Goal: Information Seeking & Learning: Learn about a topic

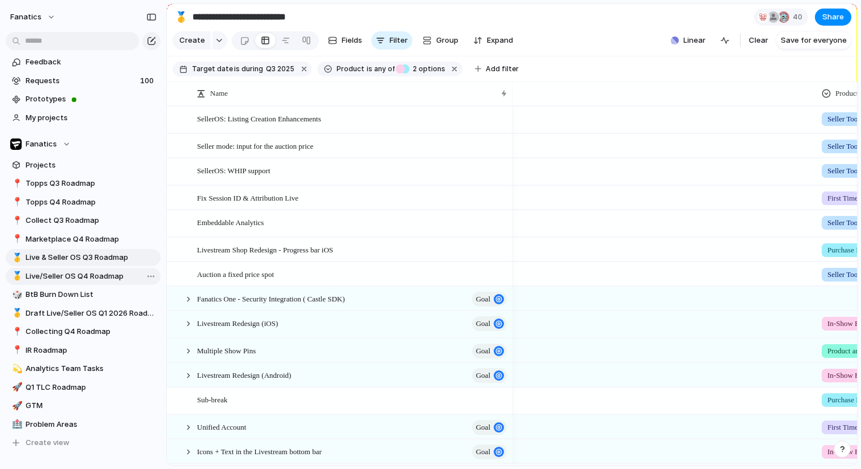
scroll to position [0, 521]
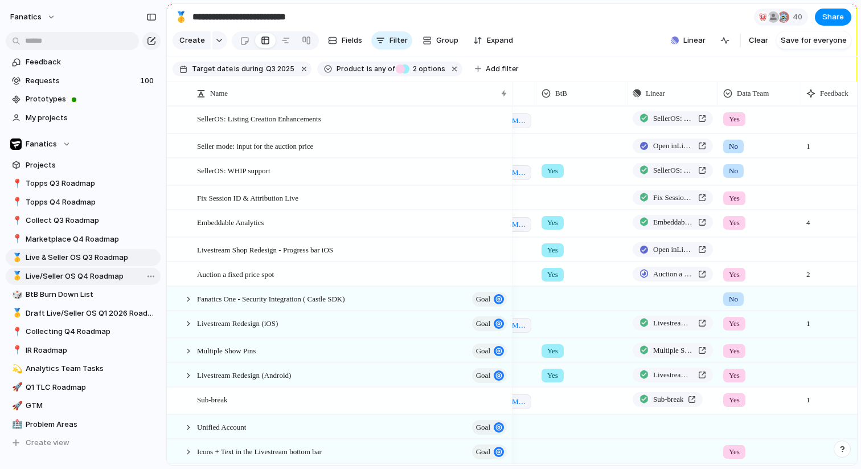
click at [95, 277] on span "Live/Seller OS Q4 Roadmap" at bounding box center [91, 276] width 131 height 11
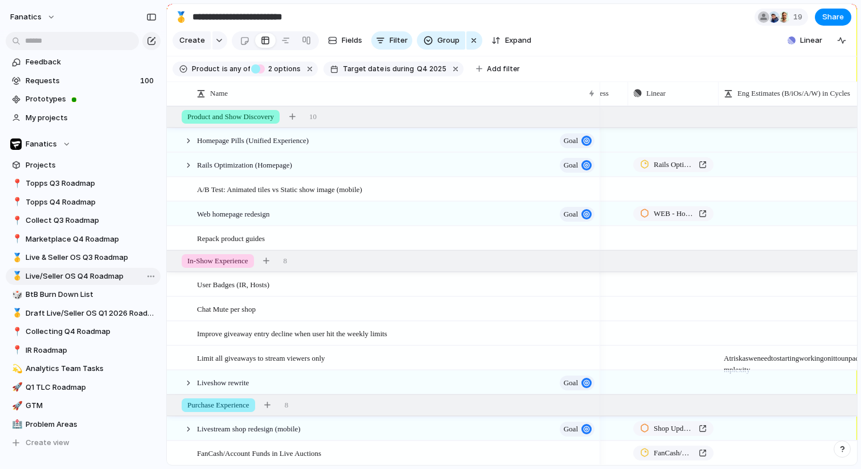
type input "**********"
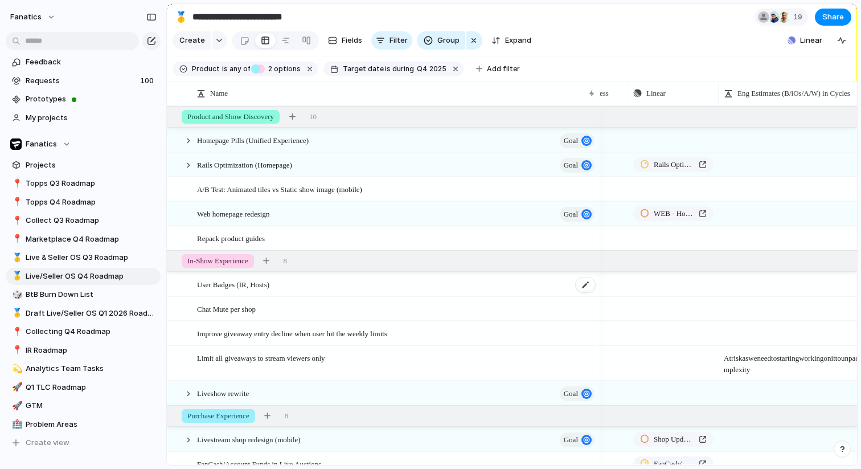
click at [244, 289] on span "User Badges (IR, Hosts)" at bounding box center [233, 283] width 72 height 13
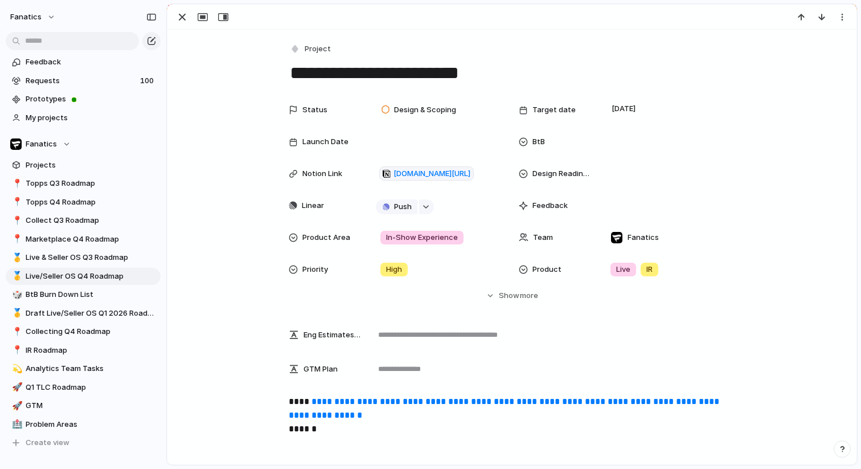
click at [451, 68] on textarea "**********" at bounding box center [512, 73] width 447 height 24
type textarea "**********"
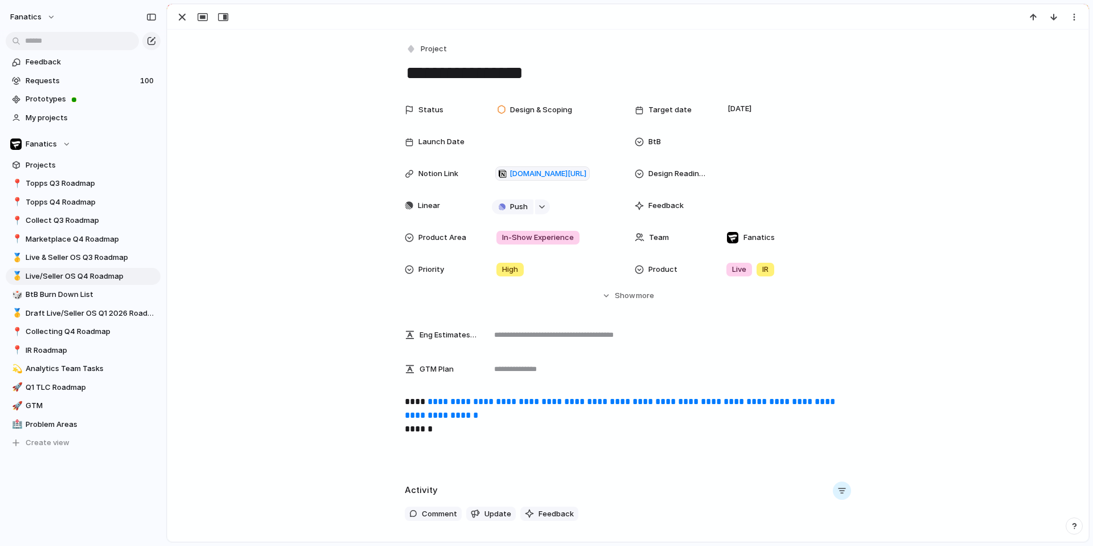
scroll to position [0, 521]
click at [98, 277] on span "Live/Seller OS Q4 Roadmap" at bounding box center [91, 276] width 131 height 11
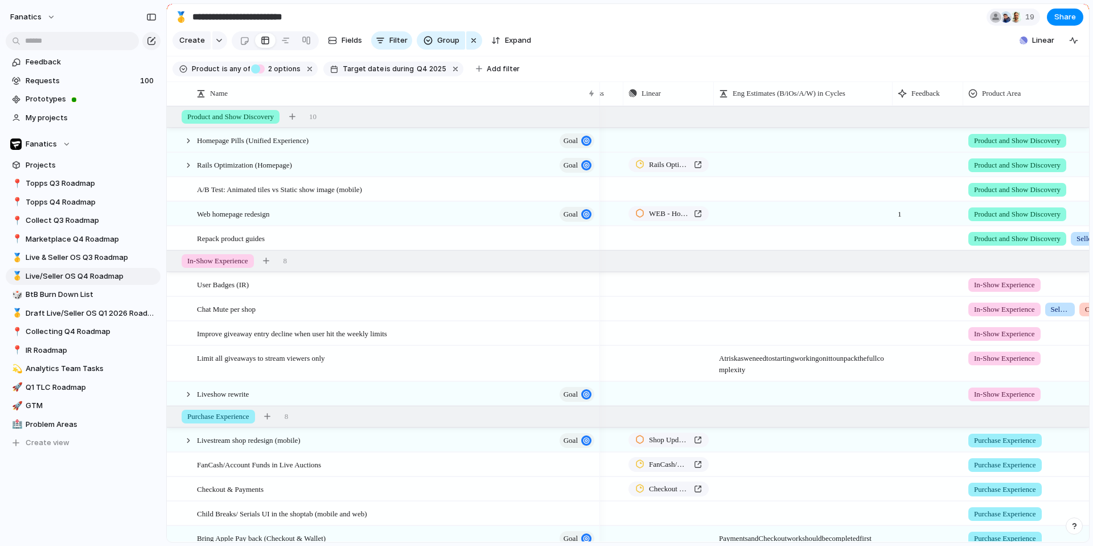
scroll to position [0, 526]
click at [701, 282] on div "button" at bounding box center [702, 284] width 8 height 5
type input "**********"
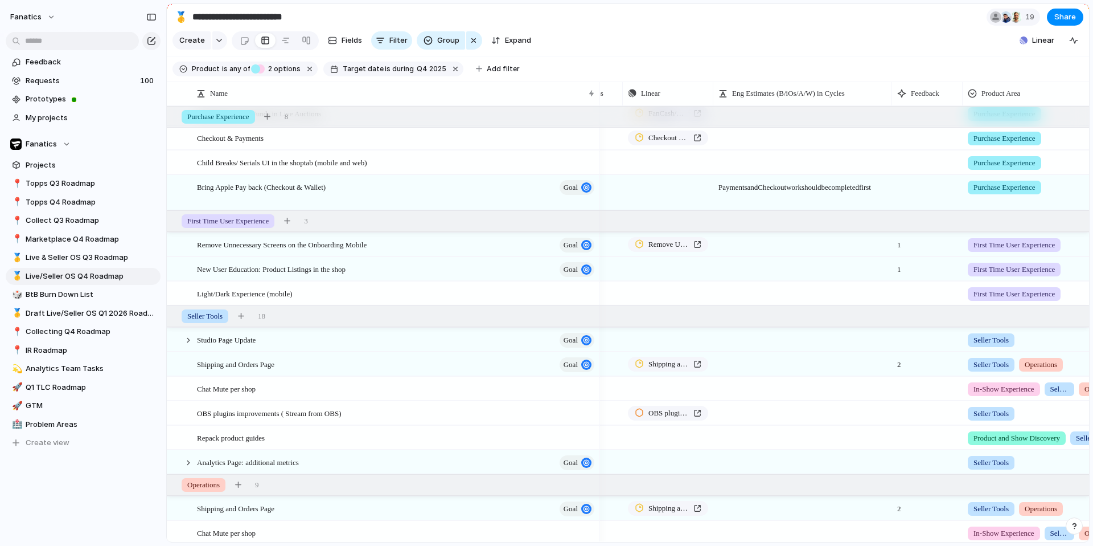
scroll to position [351, 0]
click at [106, 254] on span "Live & Seller OS Q3 Roadmap" at bounding box center [91, 257] width 131 height 11
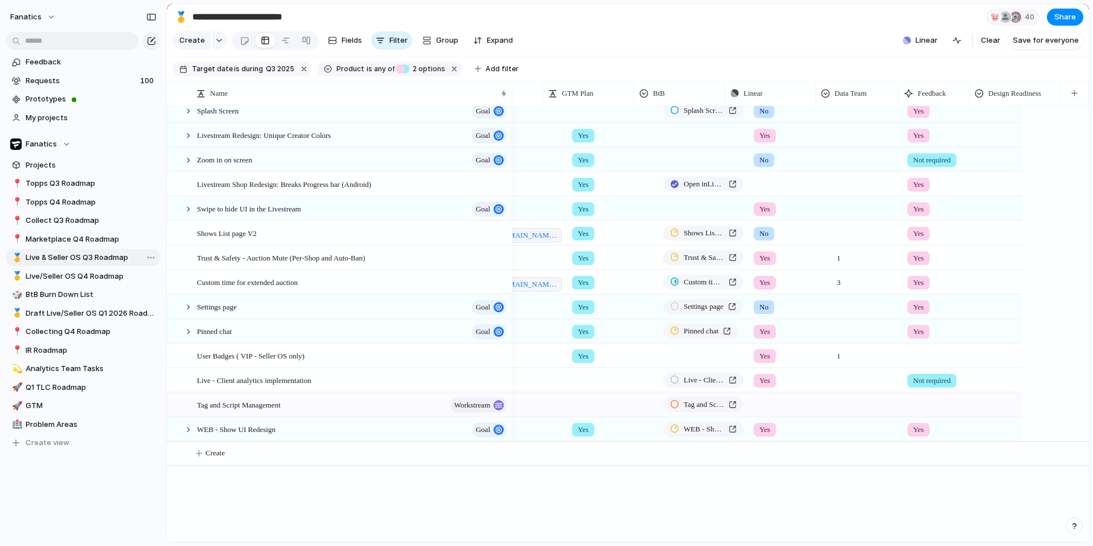
type input "**********"
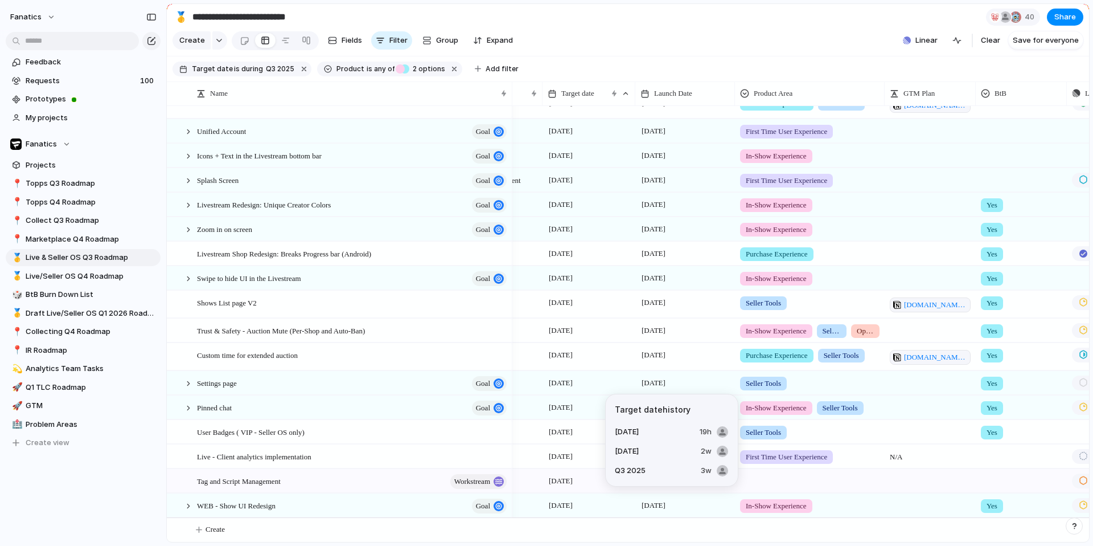
click at [576, 432] on span "[DATE]" at bounding box center [561, 432] width 30 height 14
click at [650, 433] on span "[DATE]" at bounding box center [654, 432] width 30 height 14
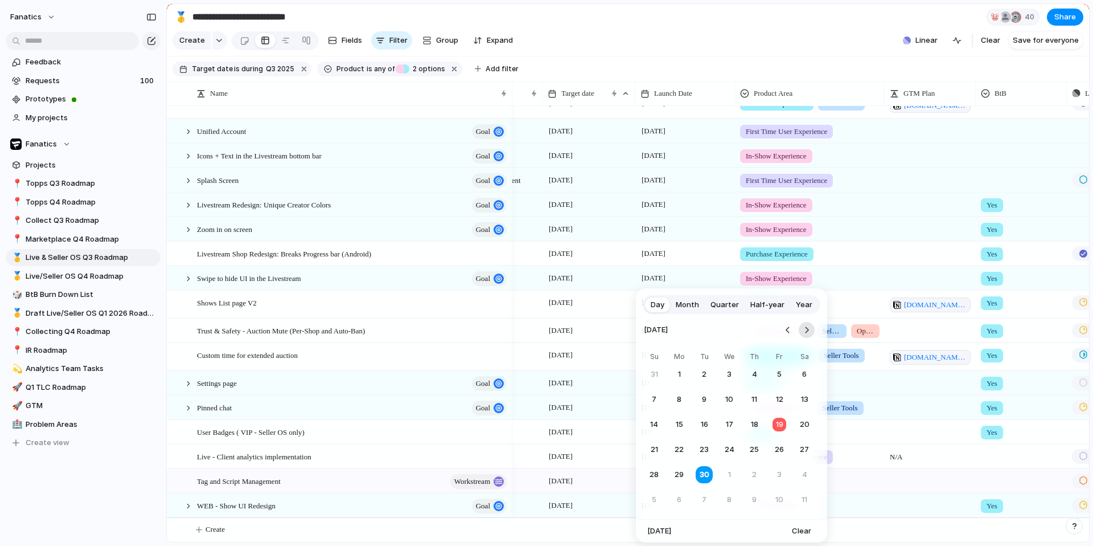
click at [812, 331] on button "Go to the Next Month" at bounding box center [807, 330] width 16 height 16
click at [677, 453] on button "20" at bounding box center [679, 449] width 21 height 21
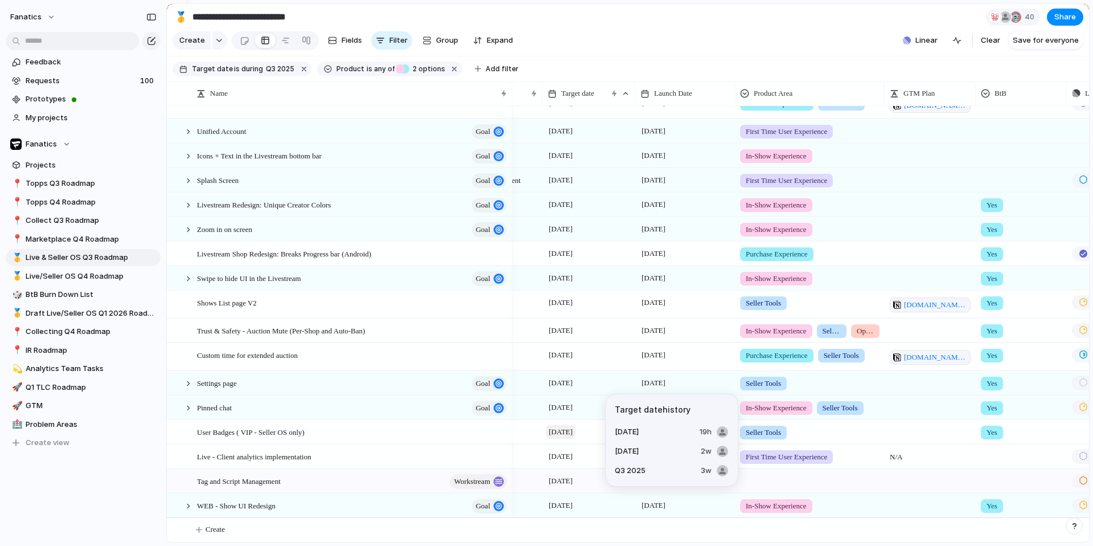
click at [576, 433] on span "[DATE]" at bounding box center [561, 432] width 30 height 14
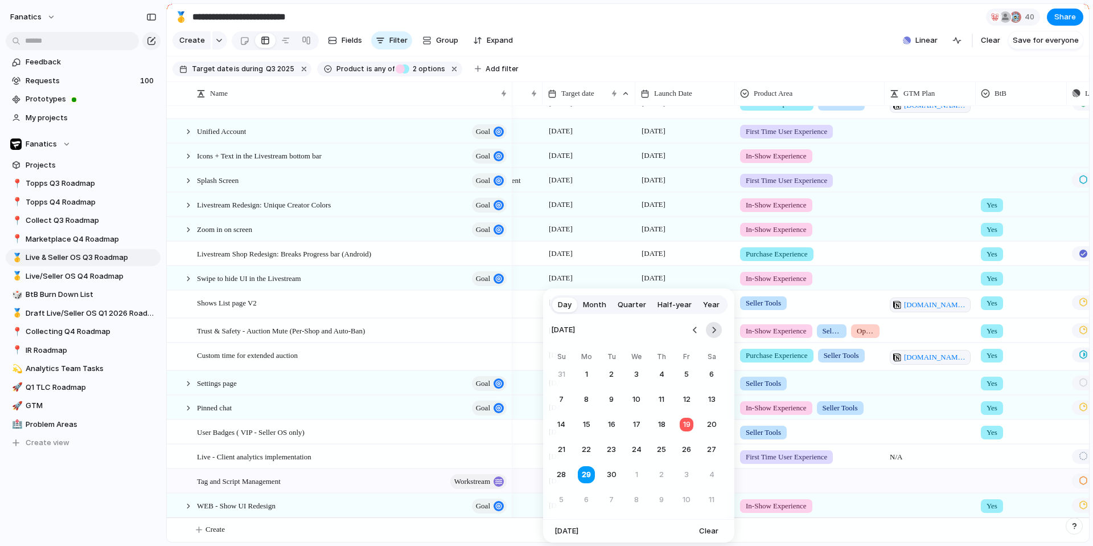
click at [714, 325] on button "Go to the Next Month" at bounding box center [714, 330] width 16 height 16
click at [589, 450] on button "20" at bounding box center [586, 449] width 21 height 21
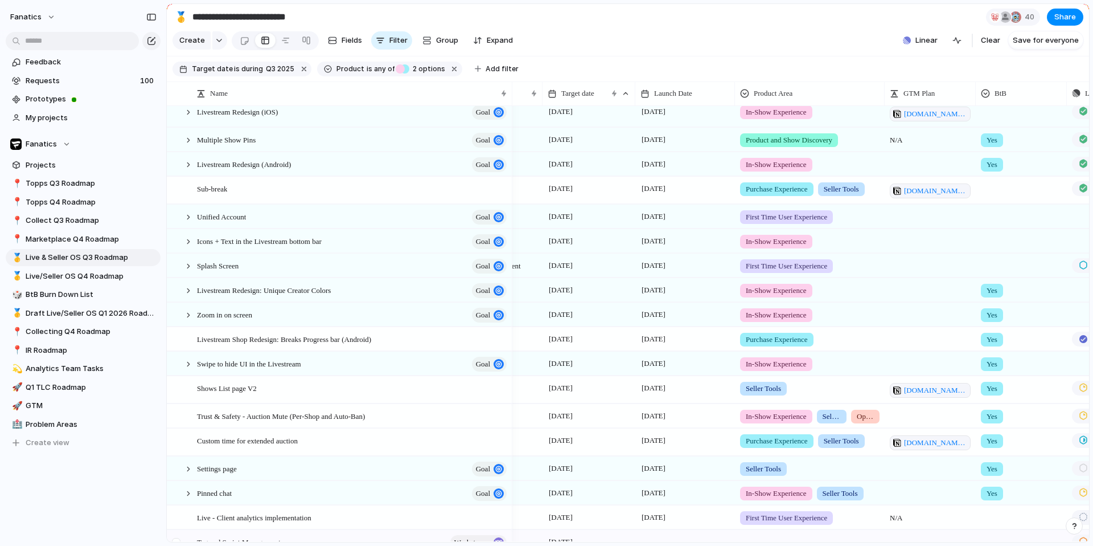
scroll to position [245, 0]
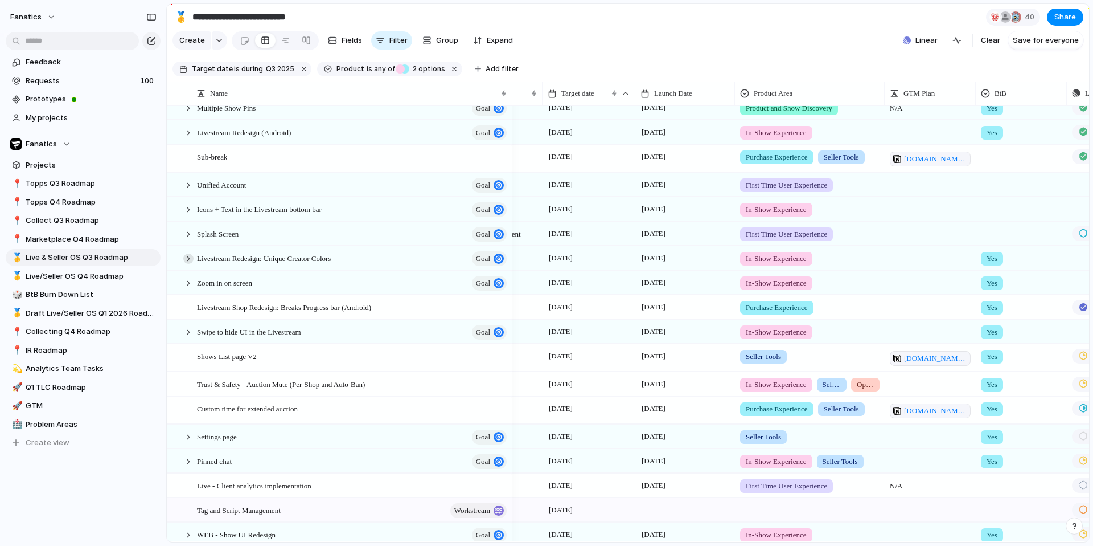
click at [189, 259] on div at bounding box center [188, 258] width 10 height 10
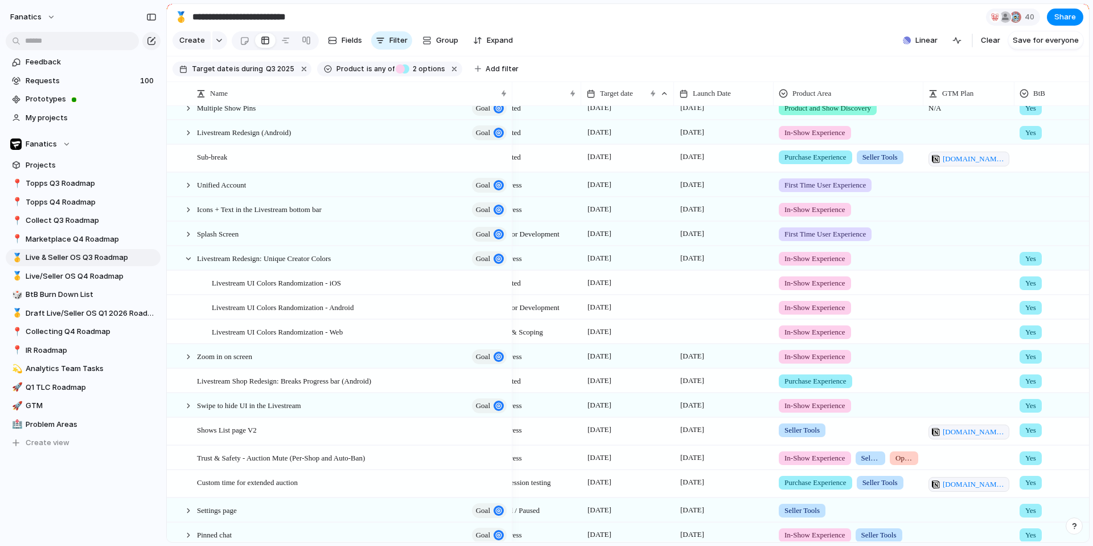
scroll to position [0, 0]
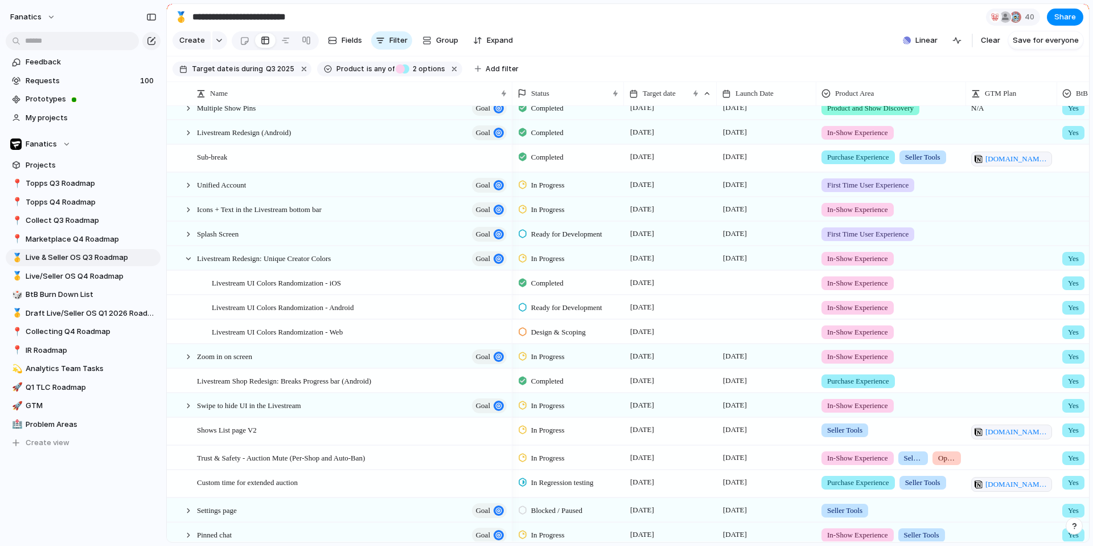
click at [572, 334] on span "Design & Scoping" at bounding box center [558, 331] width 55 height 11
click at [690, 254] on div "Backlog Design & Scoping Ready for Development Blocked / Paused In Progress In …" at bounding box center [546, 273] width 1093 height 546
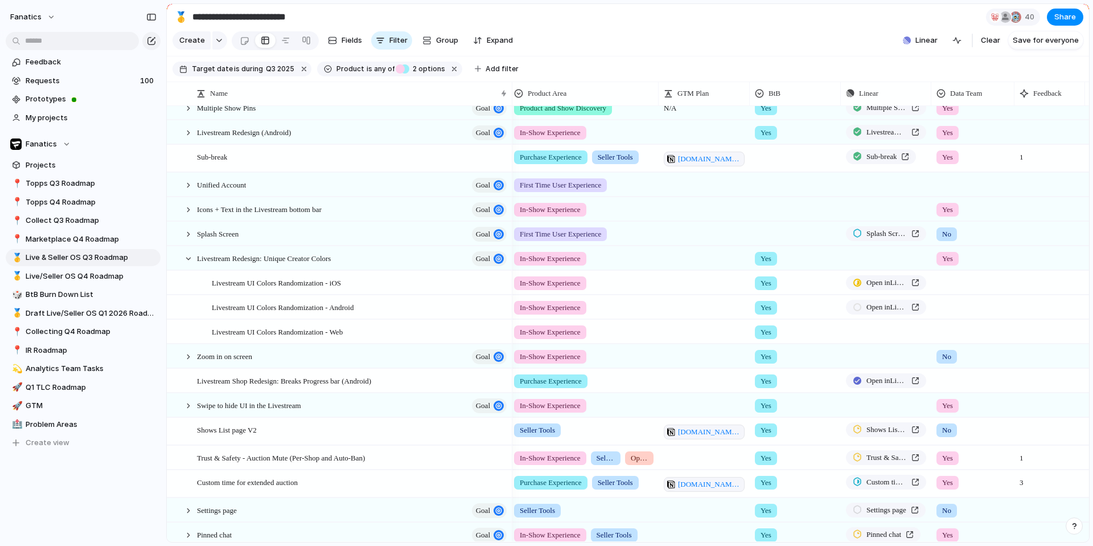
scroll to position [0, 356]
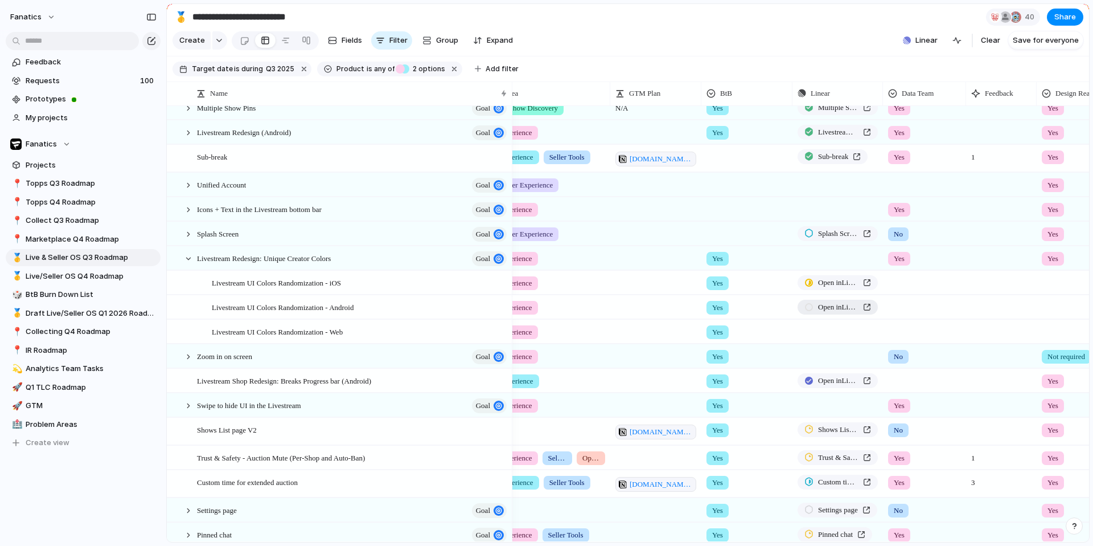
click at [833, 305] on span "Open in Linear" at bounding box center [838, 306] width 40 height 11
click at [815, 281] on link "Open in Linear" at bounding box center [838, 282] width 80 height 15
click at [190, 260] on div at bounding box center [188, 258] width 10 height 10
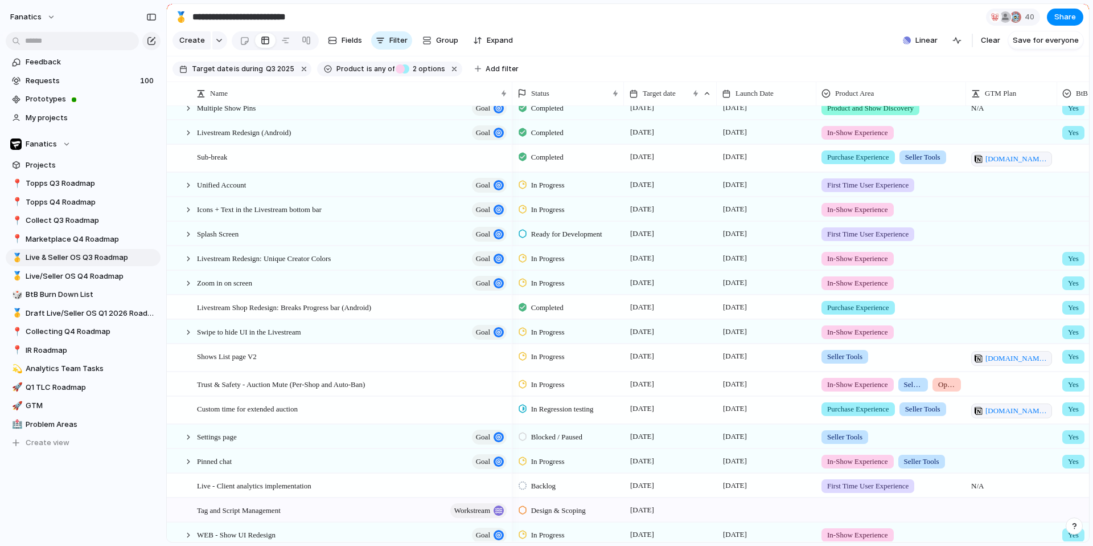
scroll to position [0, 139]
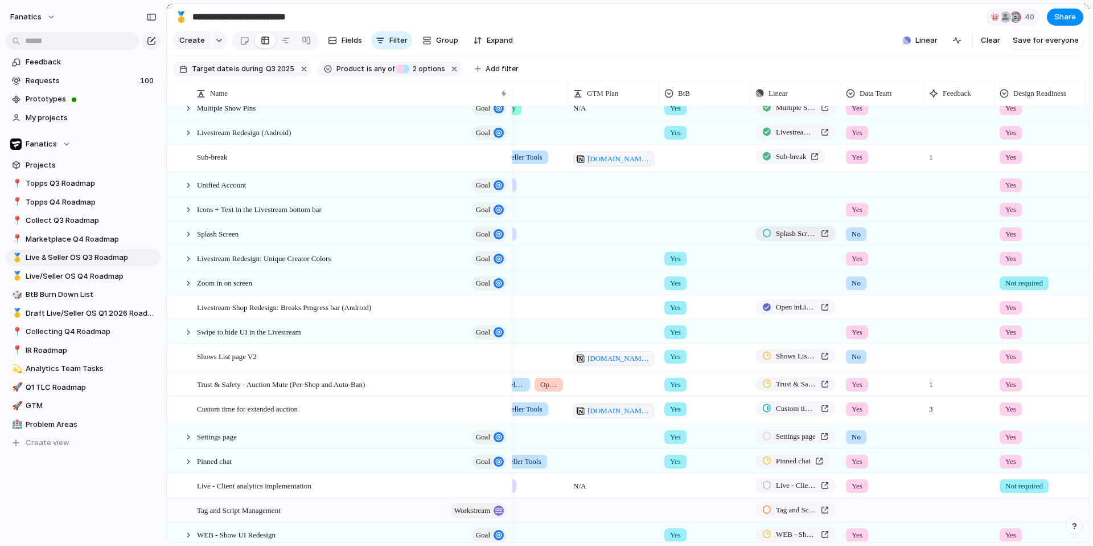
click at [773, 234] on div "Splash Screen" at bounding box center [796, 233] width 67 height 11
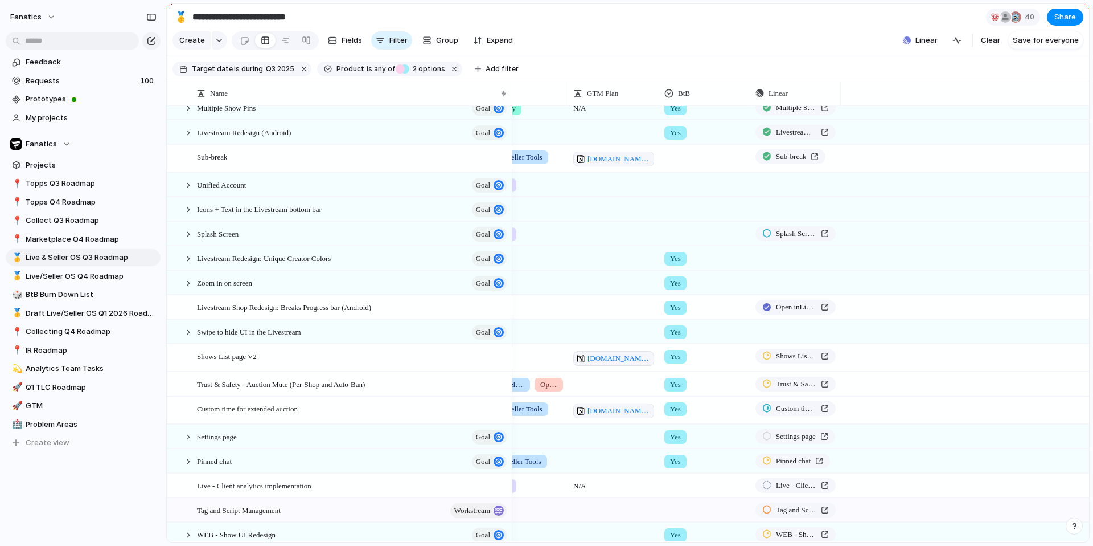
scroll to position [0, 0]
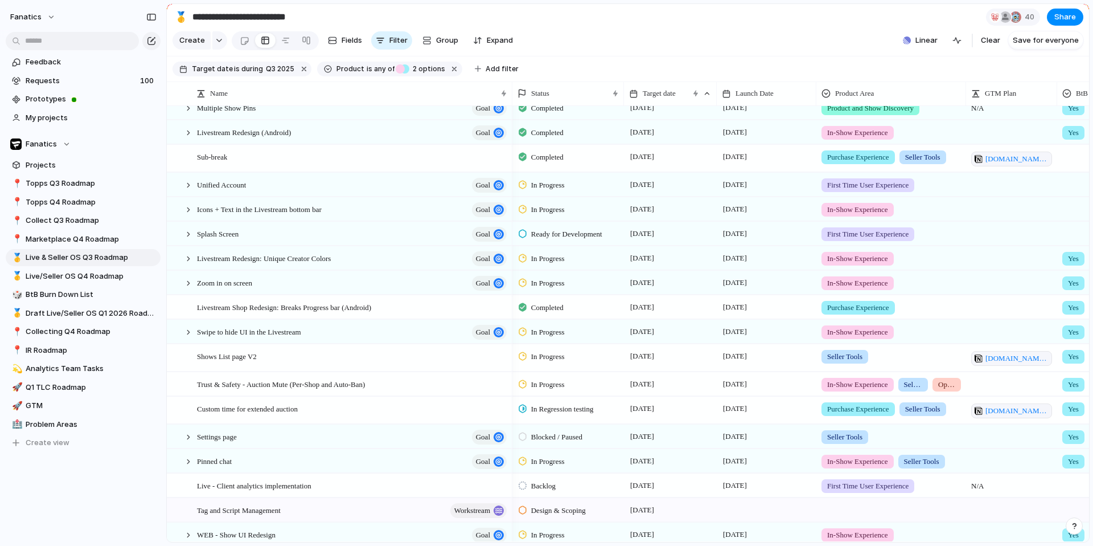
click at [551, 228] on span "Ready for Development" at bounding box center [566, 233] width 71 height 11
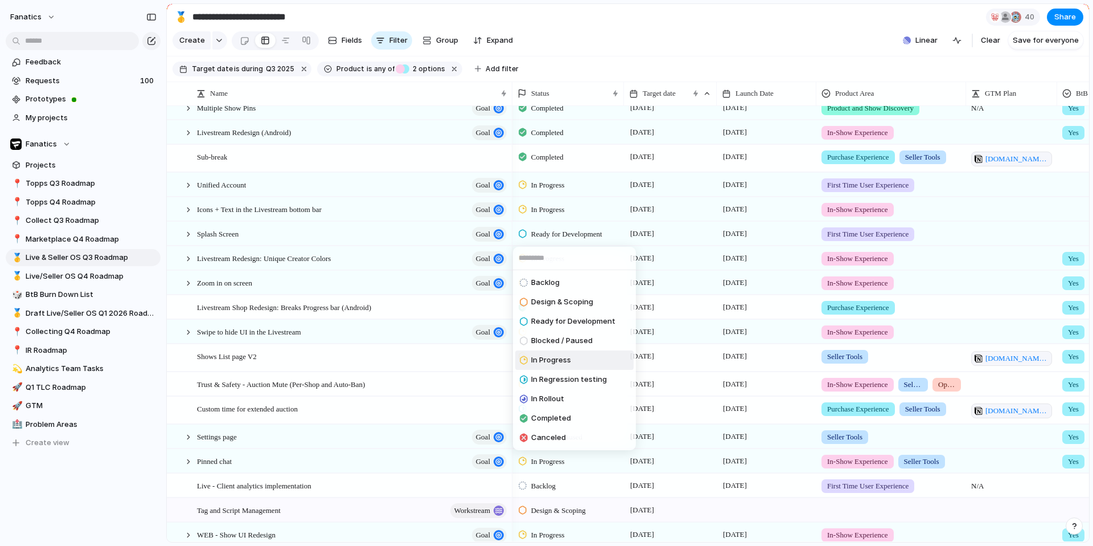
click at [550, 360] on span "In Progress" at bounding box center [551, 359] width 40 height 11
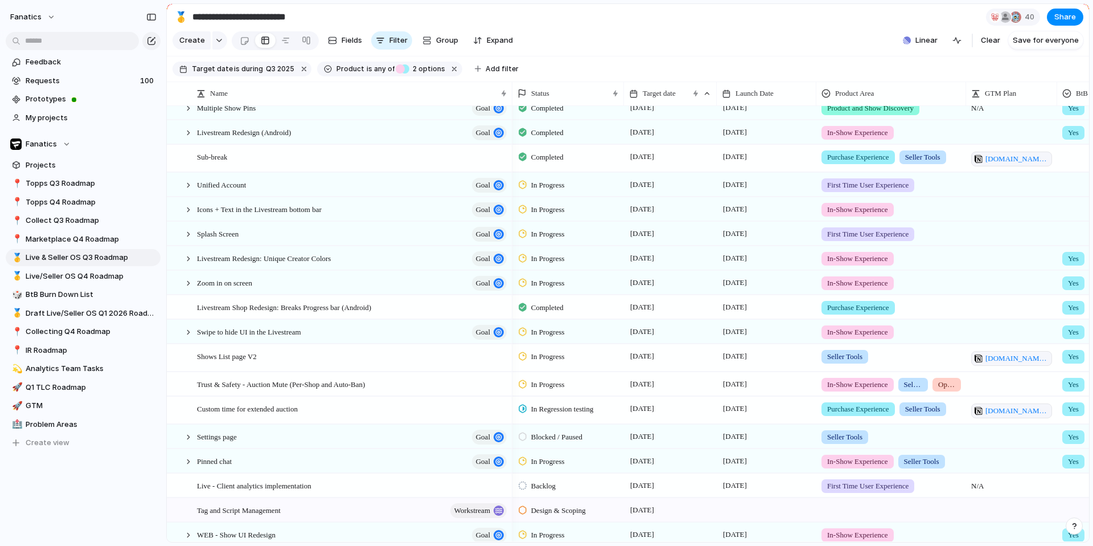
scroll to position [245, 0]
click at [347, 337] on div "Swipe to hide UI in the Livestream goal" at bounding box center [353, 331] width 312 height 23
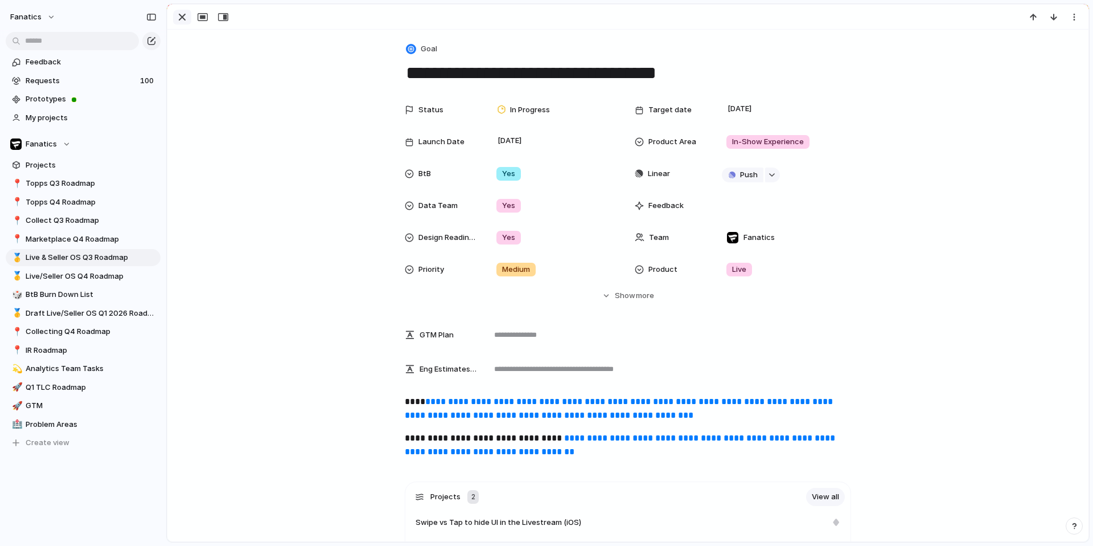
click at [179, 17] on div "button" at bounding box center [182, 17] width 14 height 14
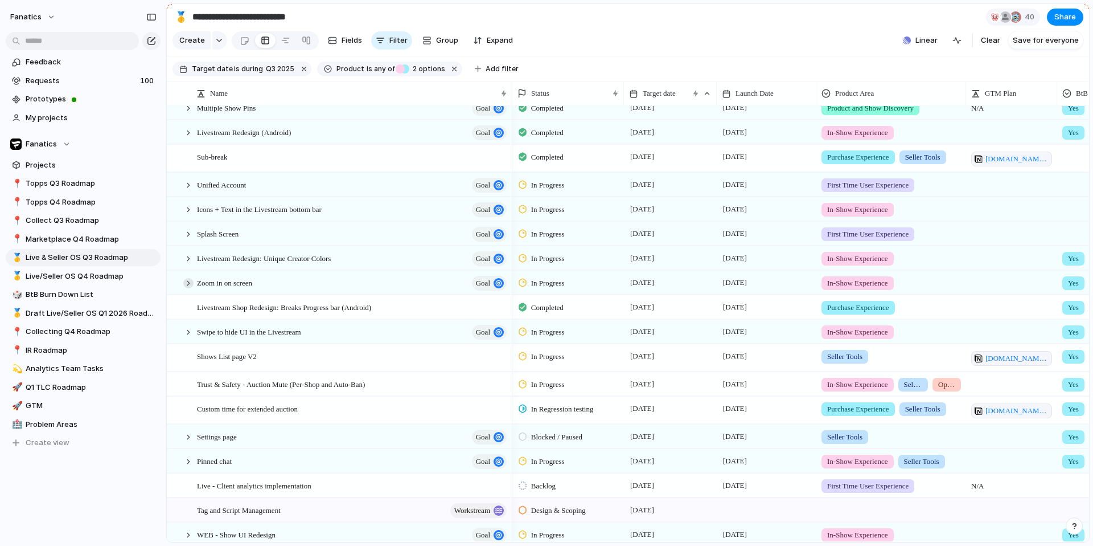
click at [187, 282] on div at bounding box center [188, 283] width 10 height 10
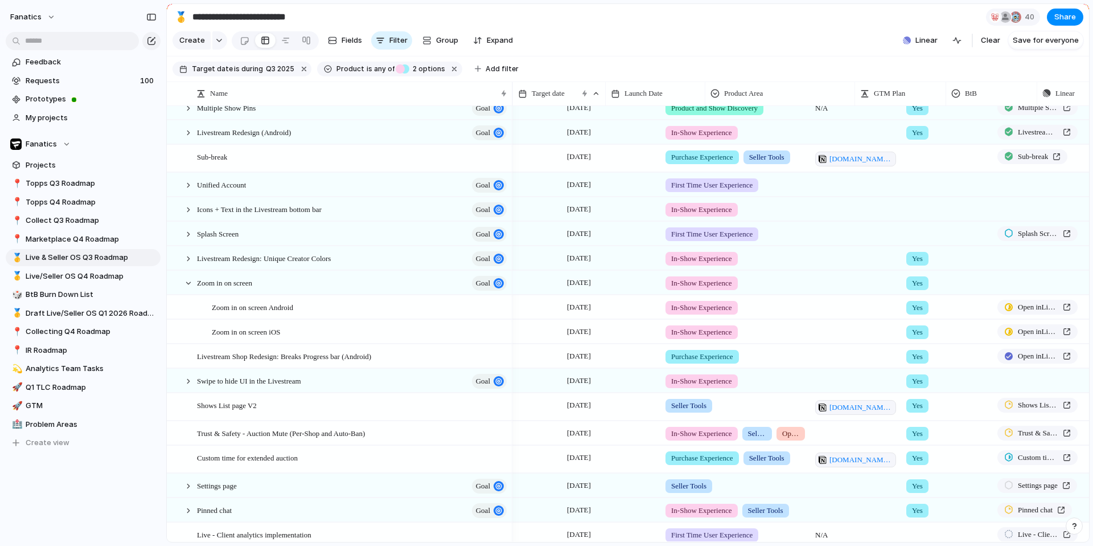
scroll to position [0, 156]
click at [861, 305] on span "Open in Linear" at bounding box center [1038, 306] width 40 height 11
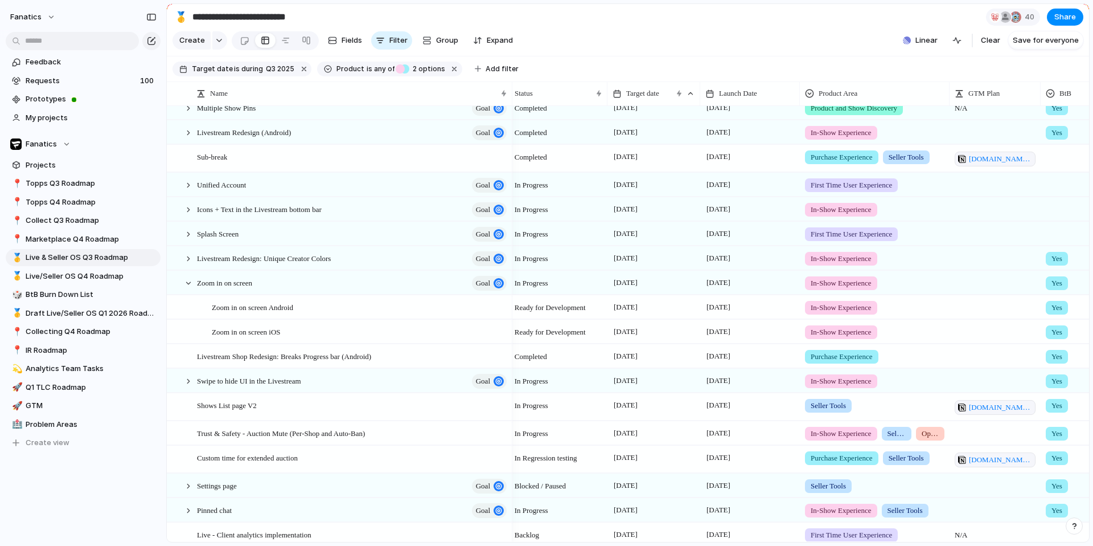
scroll to position [0, 0]
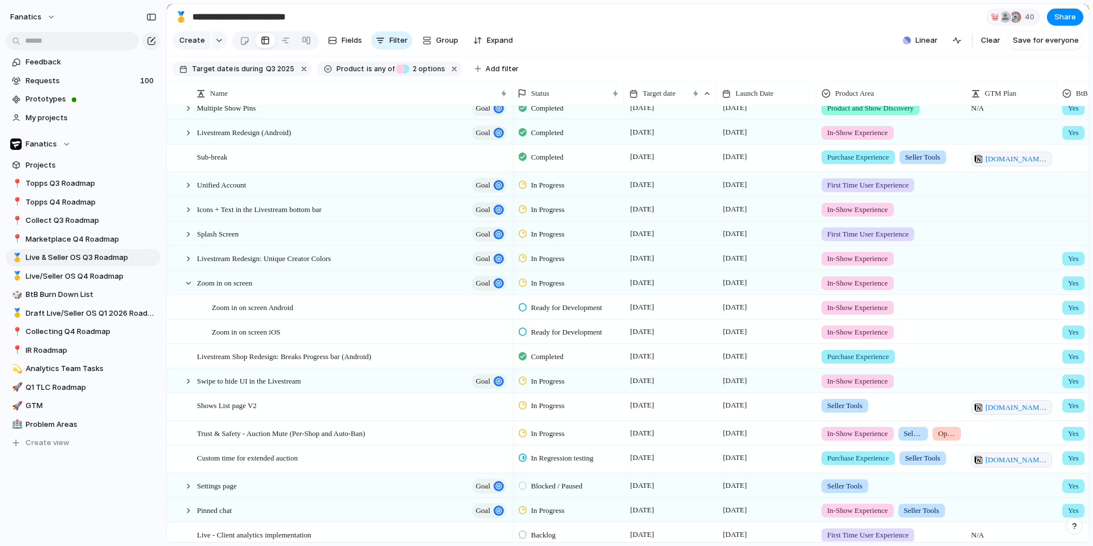
click at [548, 308] on span "Ready for Development" at bounding box center [566, 307] width 71 height 11
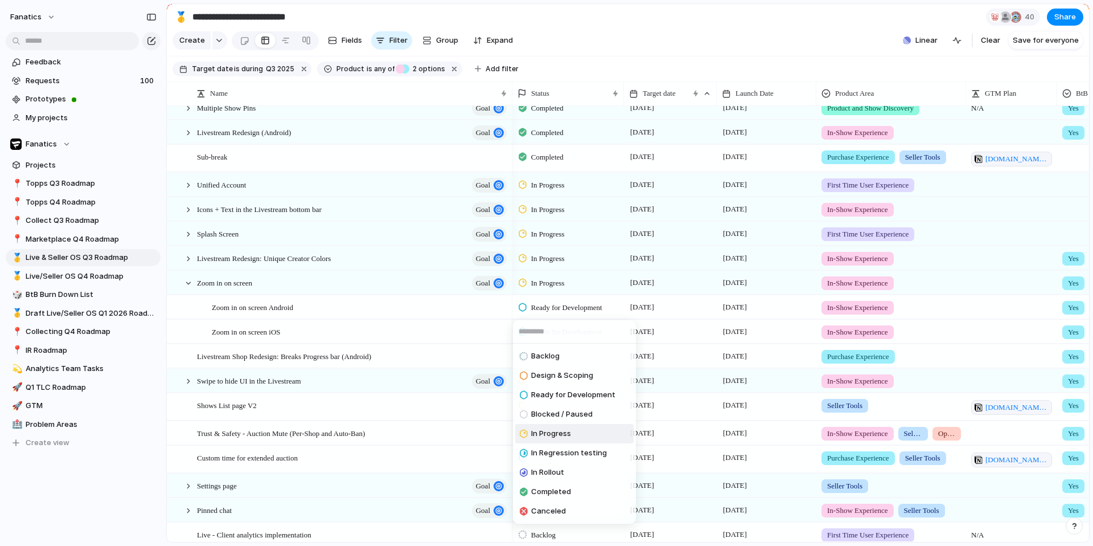
click at [573, 435] on li "In Progress" at bounding box center [574, 433] width 118 height 19
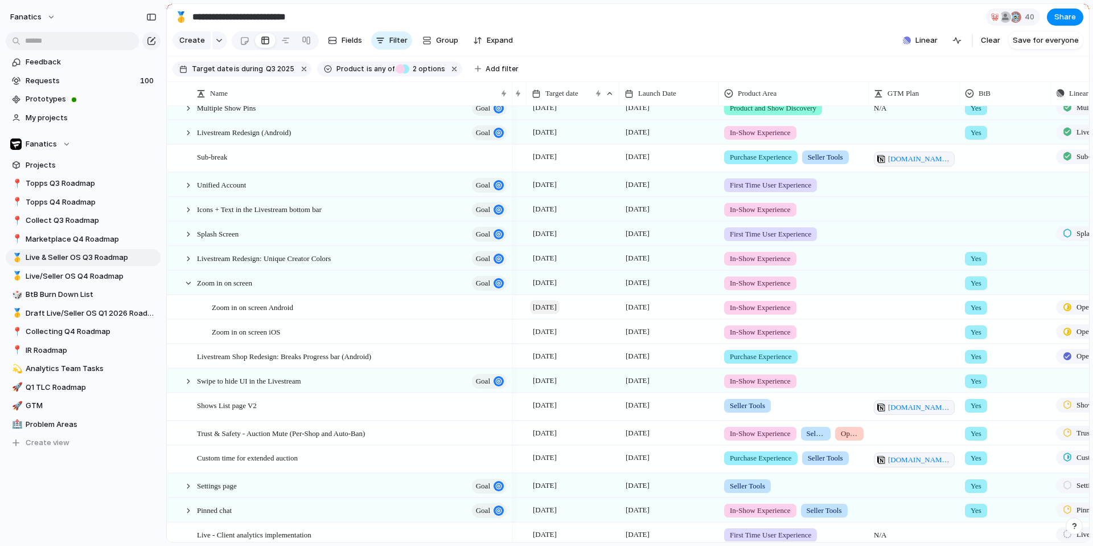
scroll to position [0, 127]
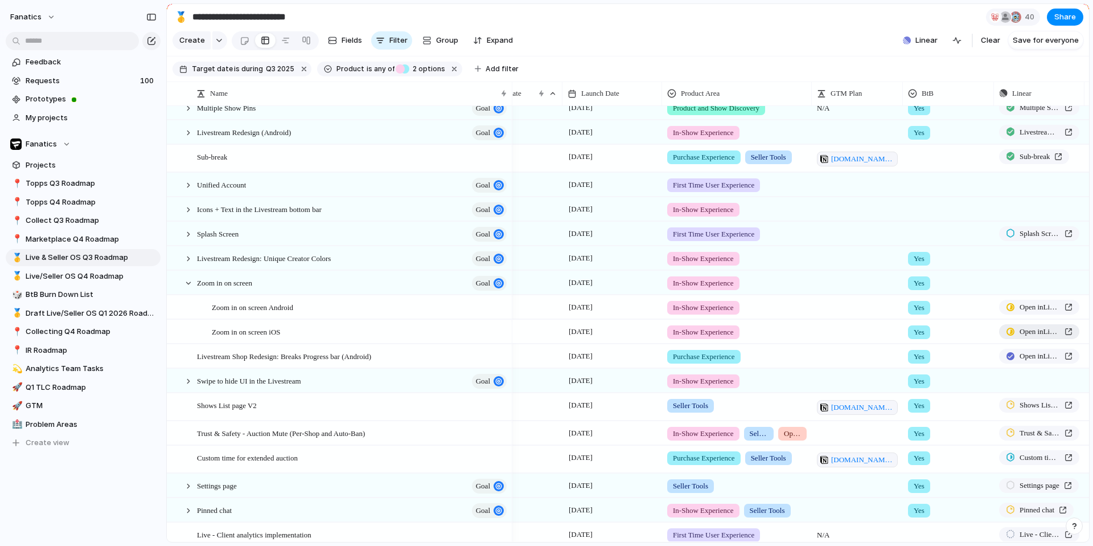
click at [861, 336] on span "Open in Linear" at bounding box center [1040, 331] width 40 height 11
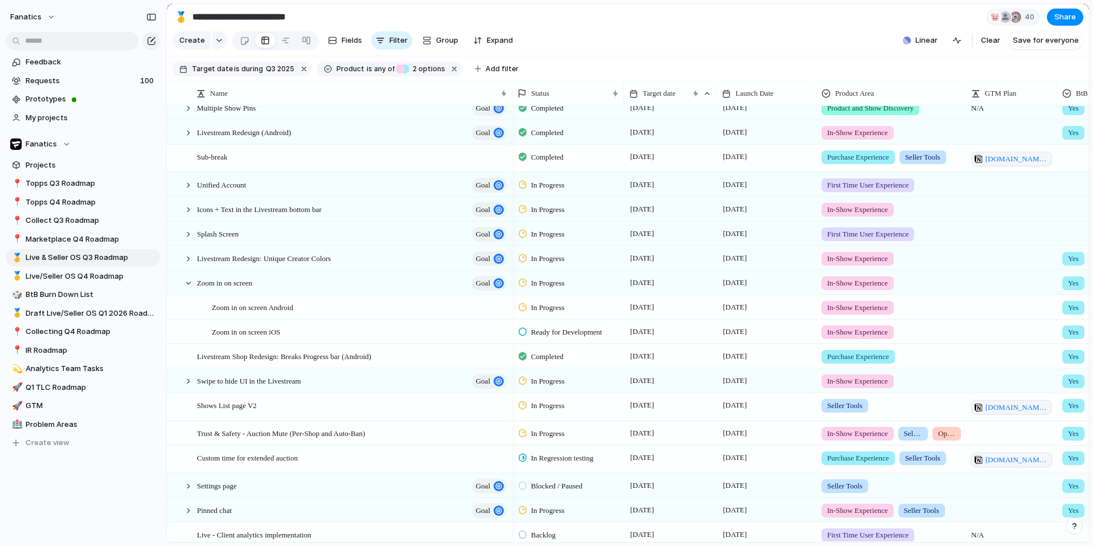
click at [569, 328] on span "Ready for Development" at bounding box center [566, 331] width 71 height 11
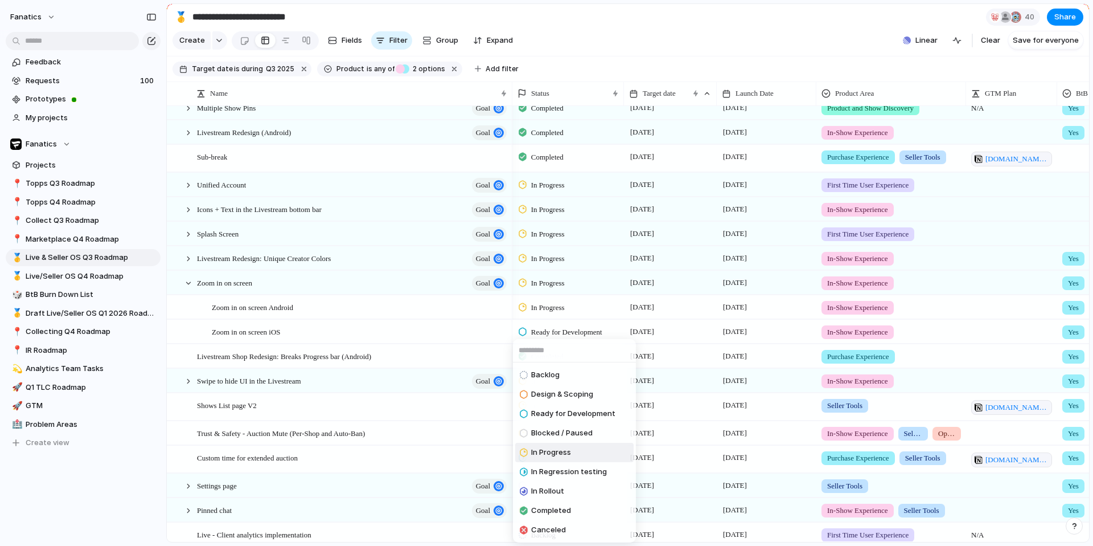
click at [577, 454] on li "In Progress" at bounding box center [574, 452] width 118 height 19
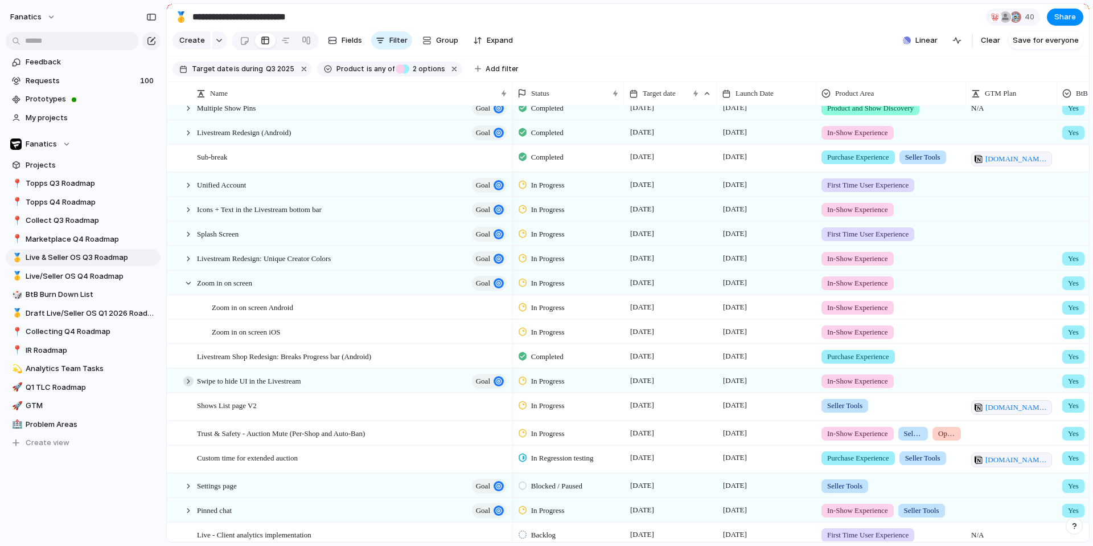
click at [186, 378] on div at bounding box center [188, 381] width 10 height 10
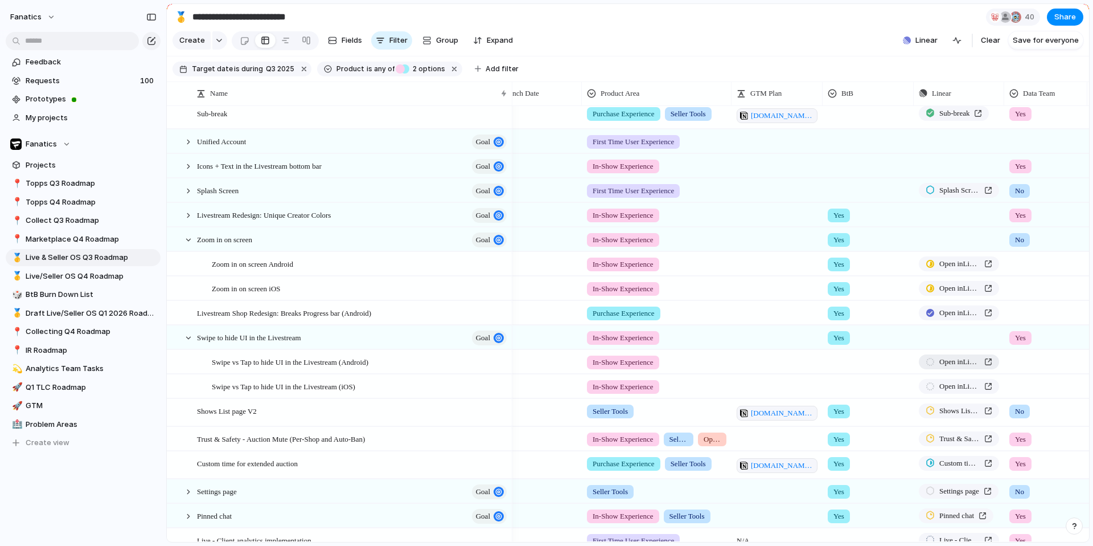
click at [861, 367] on link "Open in Linear" at bounding box center [959, 361] width 80 height 15
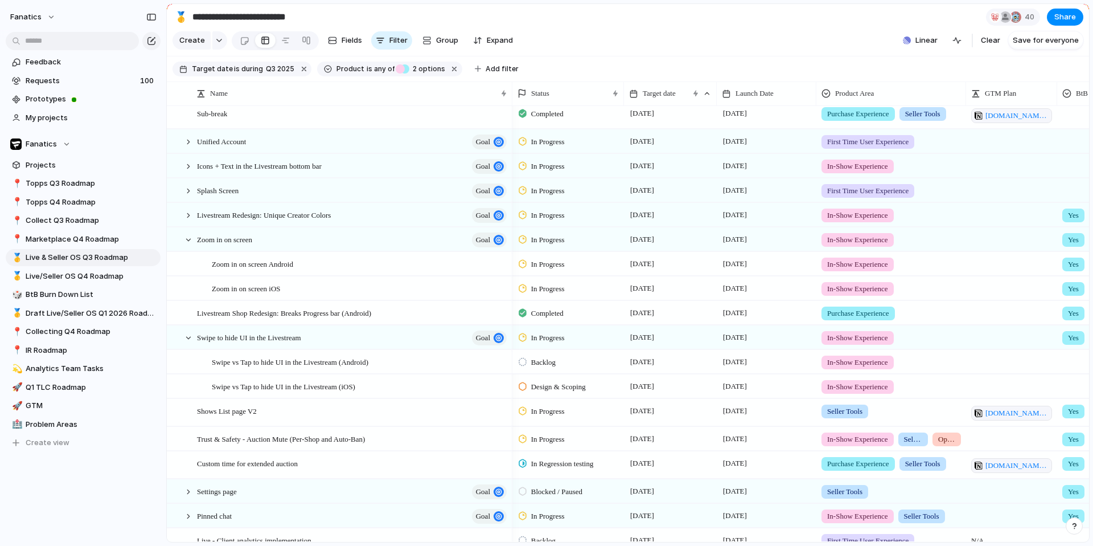
click at [538, 363] on span "Backlog" at bounding box center [543, 362] width 24 height 11
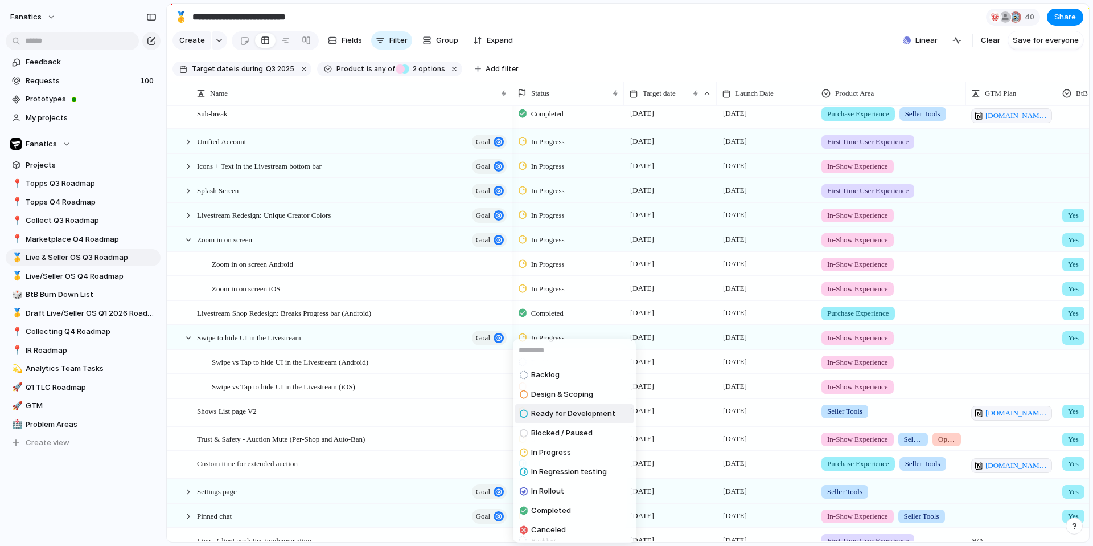
click at [566, 413] on span "Ready for Development" at bounding box center [573, 413] width 84 height 11
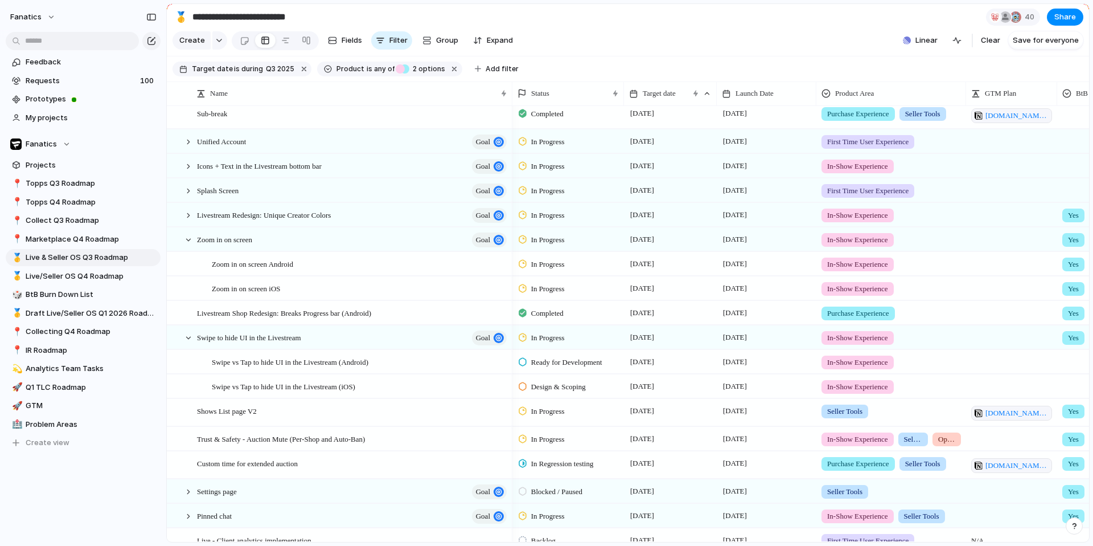
click at [554, 391] on span "Design & Scoping" at bounding box center [558, 386] width 55 height 11
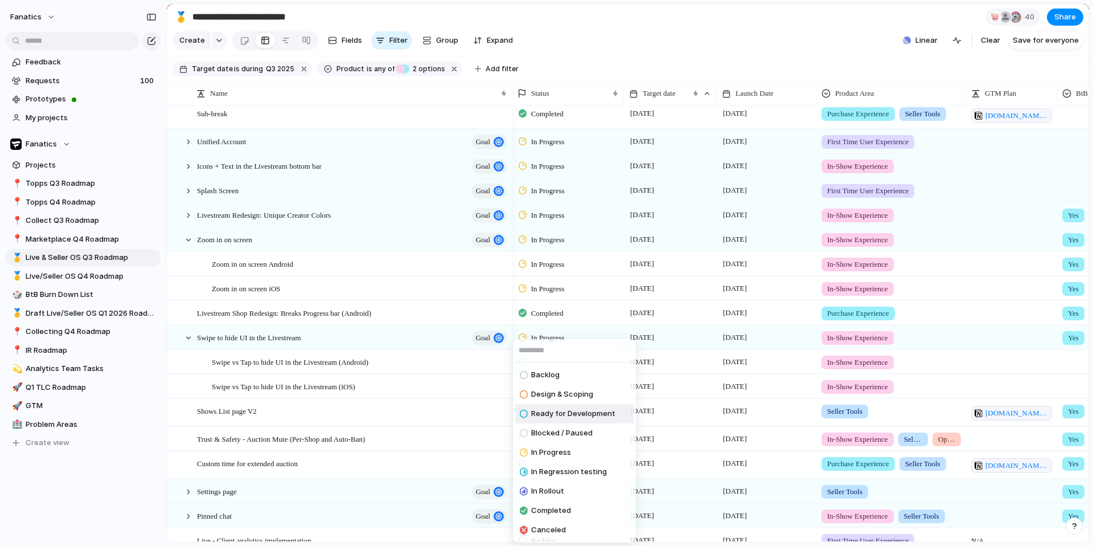
click at [556, 415] on span "Ready for Development" at bounding box center [573, 413] width 84 height 11
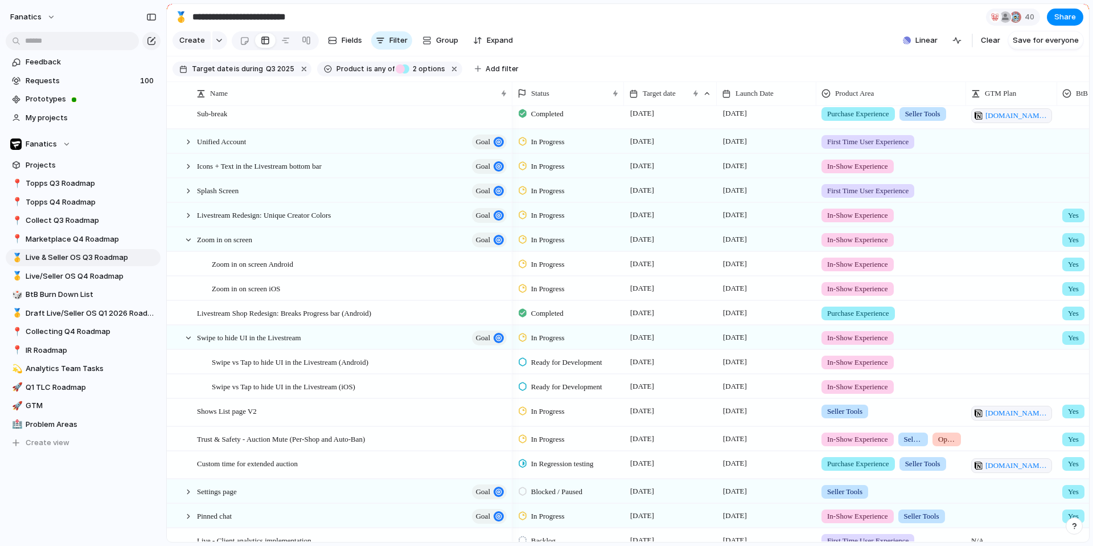
click at [530, 339] on div "In Progress" at bounding box center [544, 338] width 50 height 14
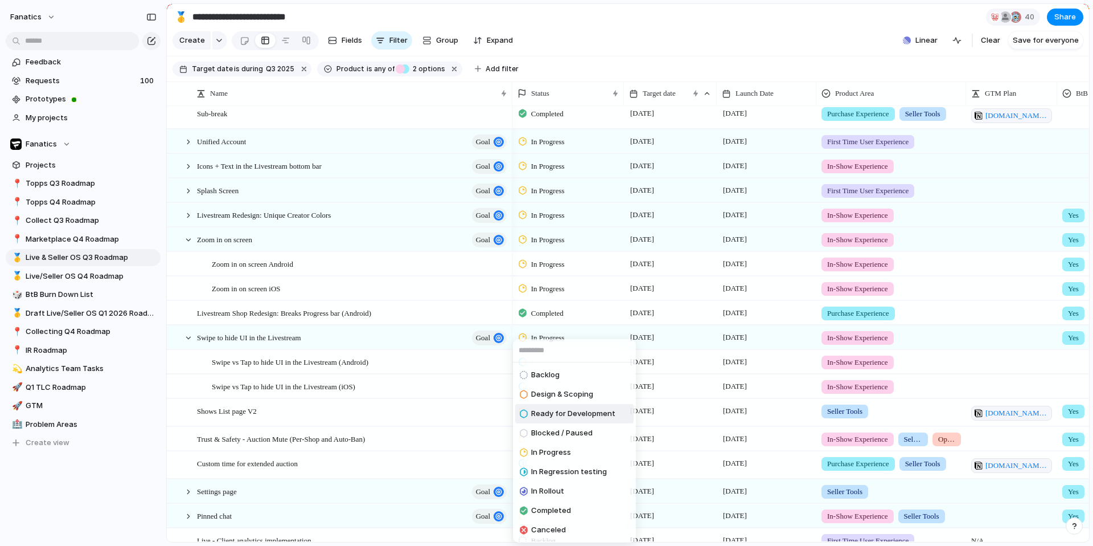
click at [569, 419] on span "Ready for Development" at bounding box center [573, 413] width 84 height 11
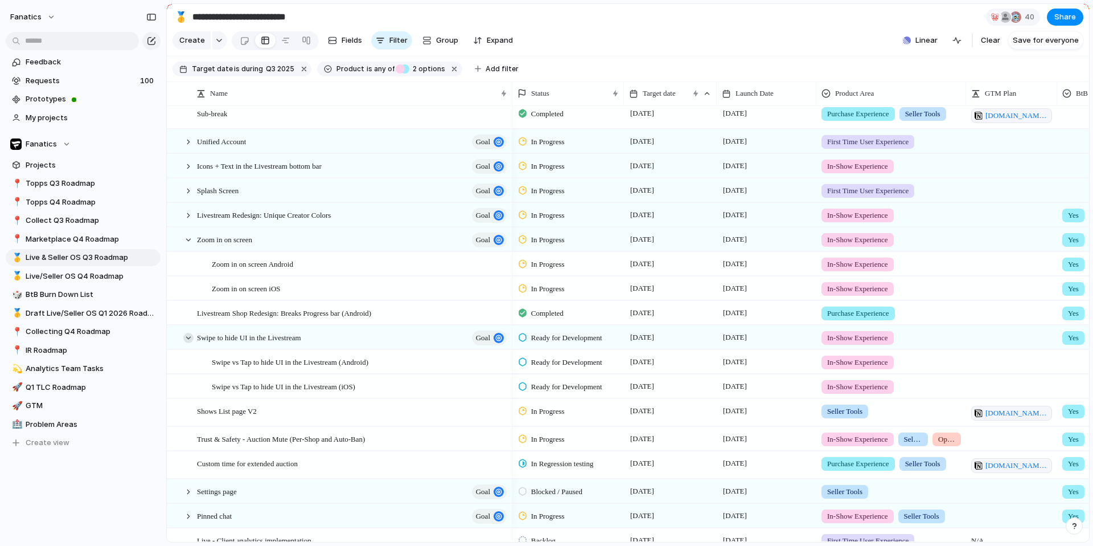
click at [185, 339] on div at bounding box center [188, 338] width 10 height 10
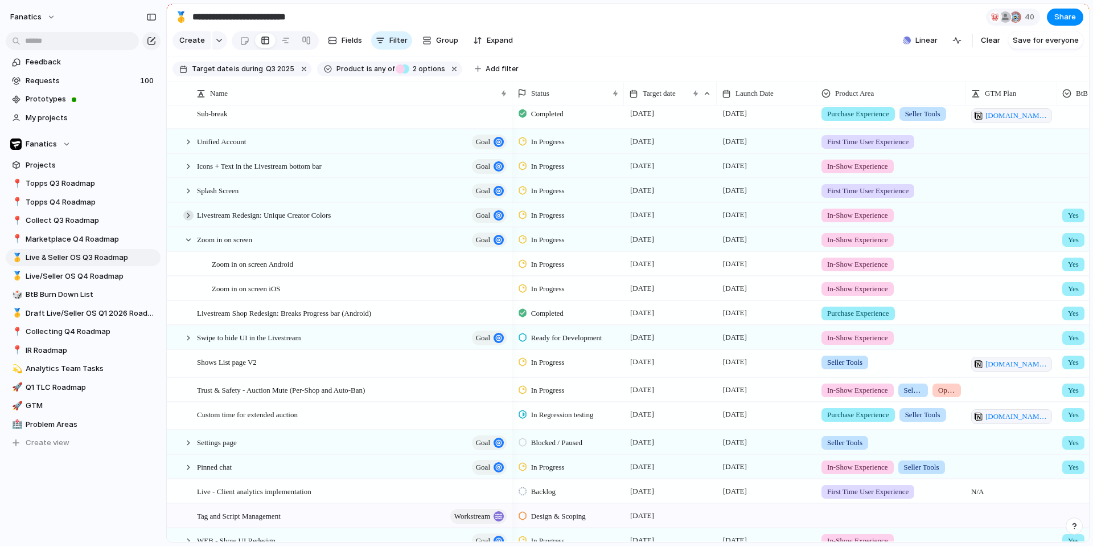
click at [190, 212] on div at bounding box center [188, 215] width 10 height 10
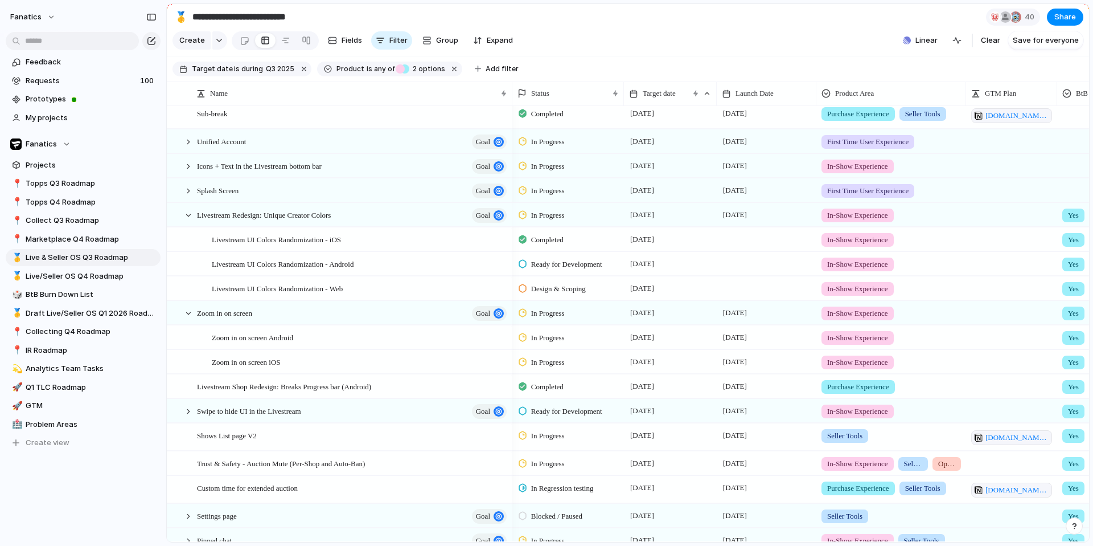
click at [558, 267] on span "Ready for Development" at bounding box center [566, 264] width 71 height 11
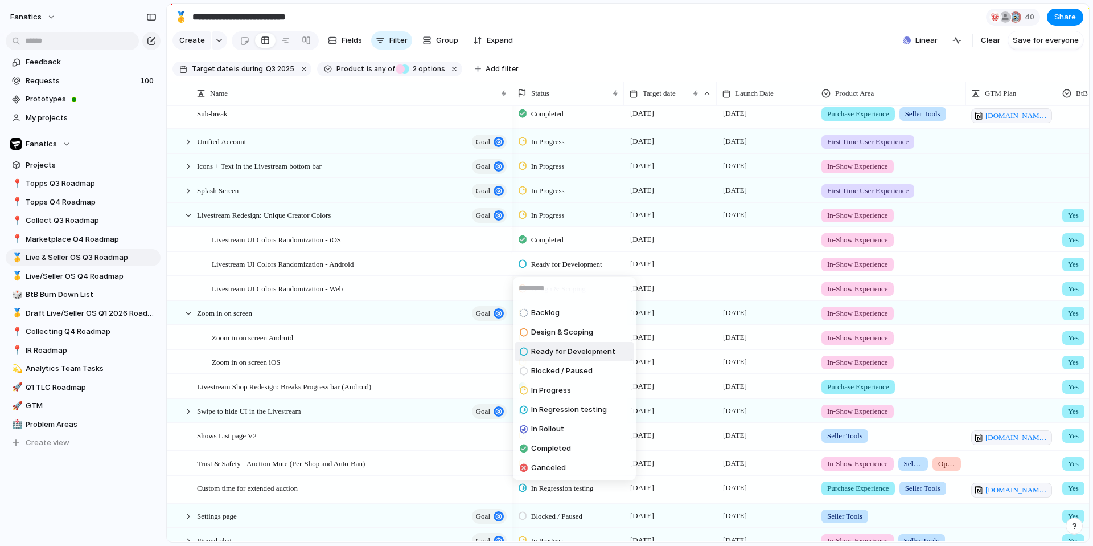
click at [558, 267] on div "Backlog Design & Scoping Ready for Development Blocked / Paused In Progress In …" at bounding box center [546, 273] width 1093 height 546
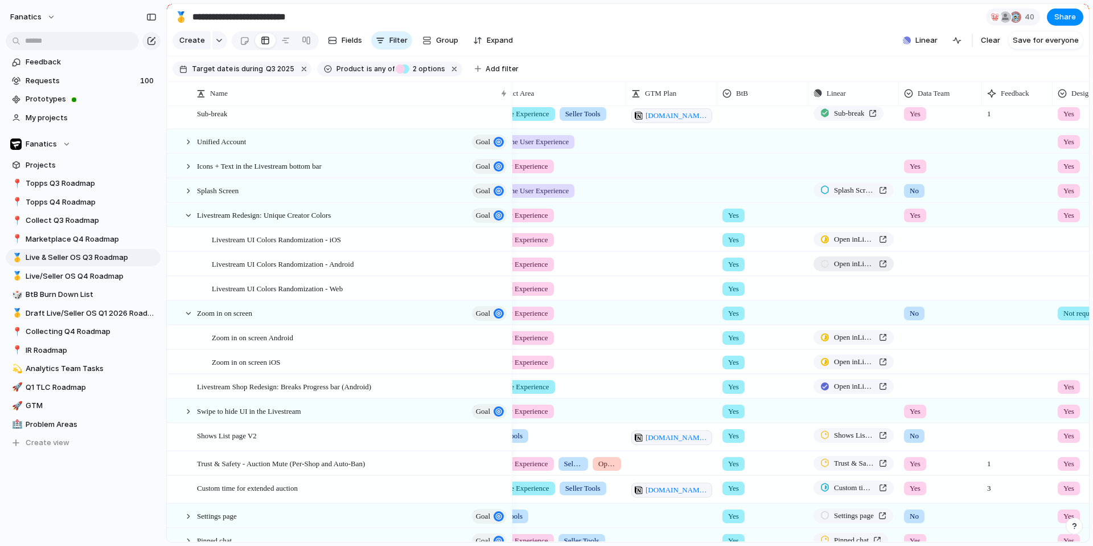
click at [861, 263] on span "Open in Linear" at bounding box center [854, 263] width 40 height 11
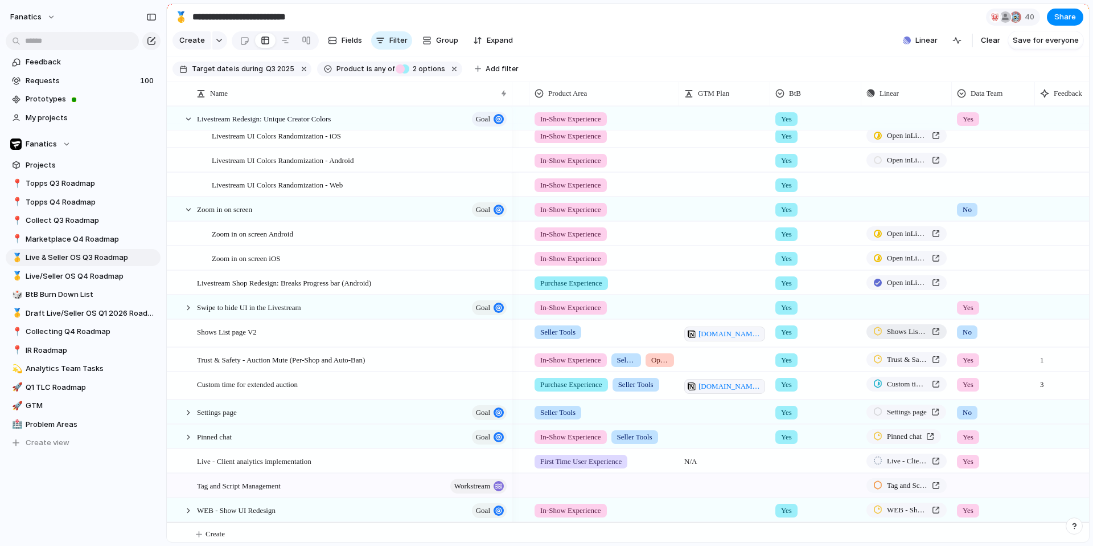
click at [861, 332] on span "Shows List page V2" at bounding box center [907, 331] width 40 height 11
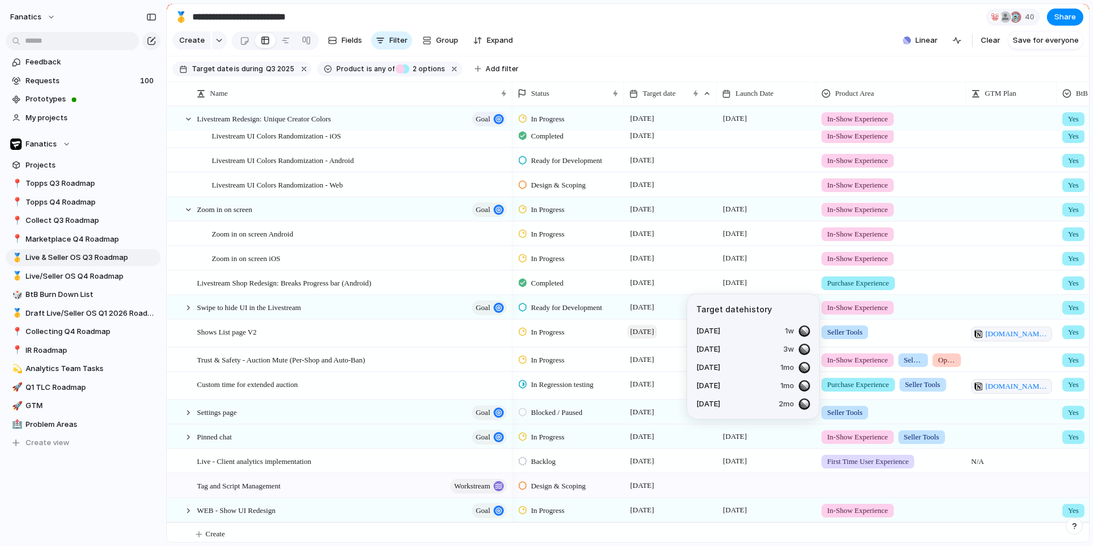
click at [653, 331] on span "[DATE]" at bounding box center [643, 332] width 30 height 14
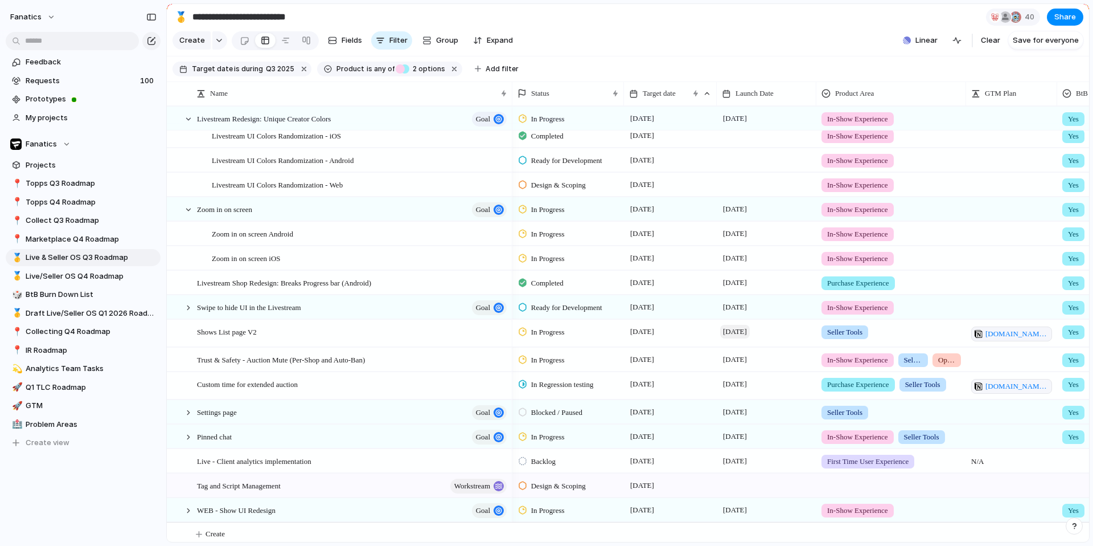
click at [735, 332] on span "[DATE]" at bounding box center [735, 332] width 30 height 14
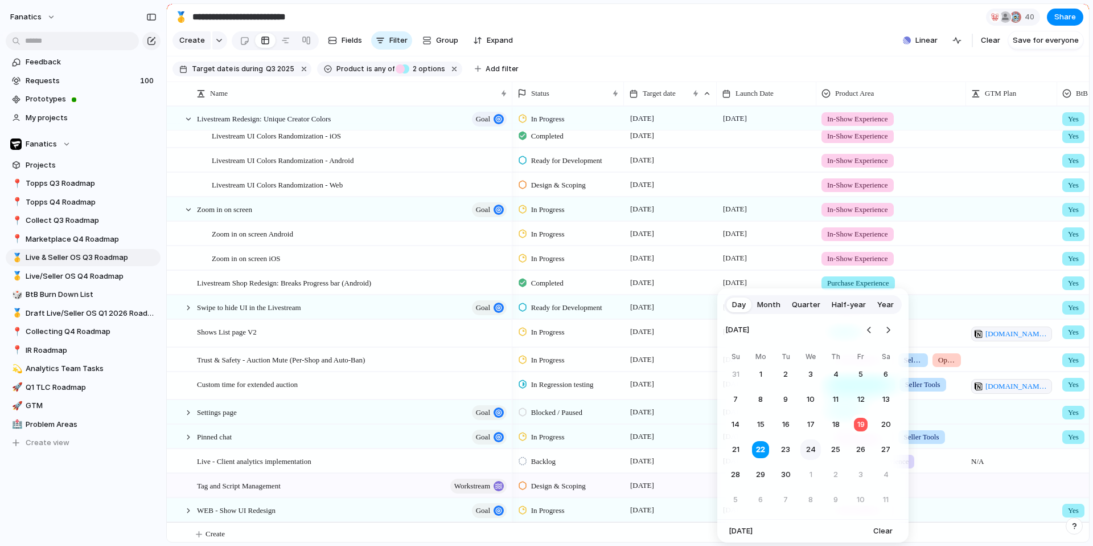
click at [817, 445] on button "24" at bounding box center [811, 449] width 21 height 21
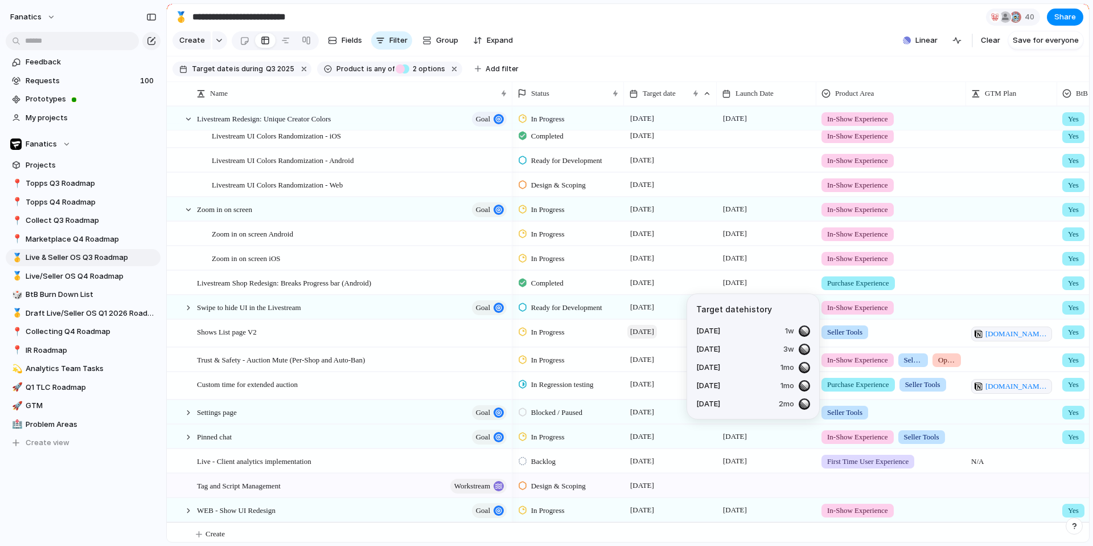
click at [652, 331] on span "[DATE]" at bounding box center [643, 332] width 30 height 14
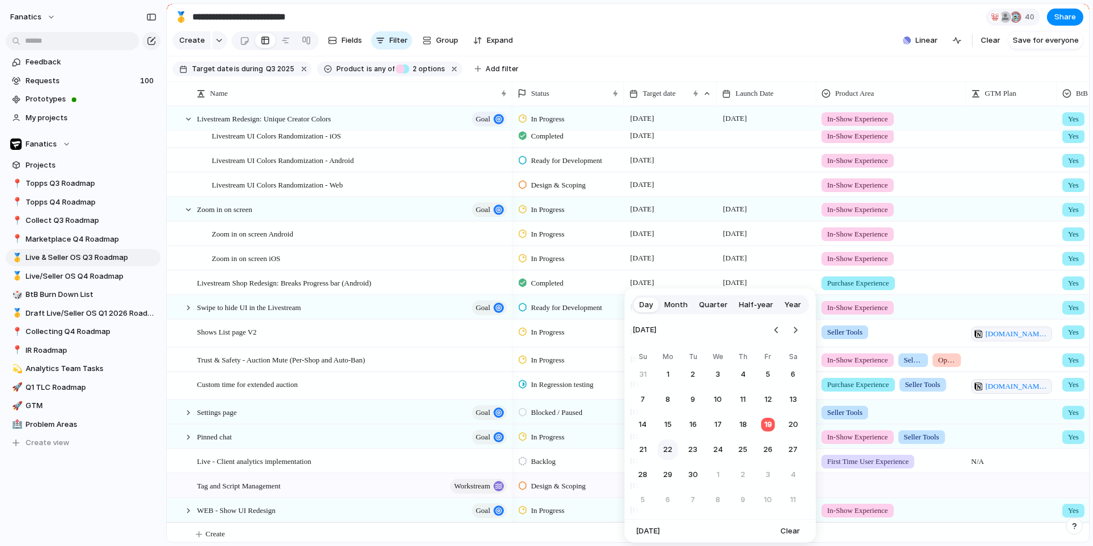
click at [666, 446] on button "22" at bounding box center [668, 449] width 21 height 21
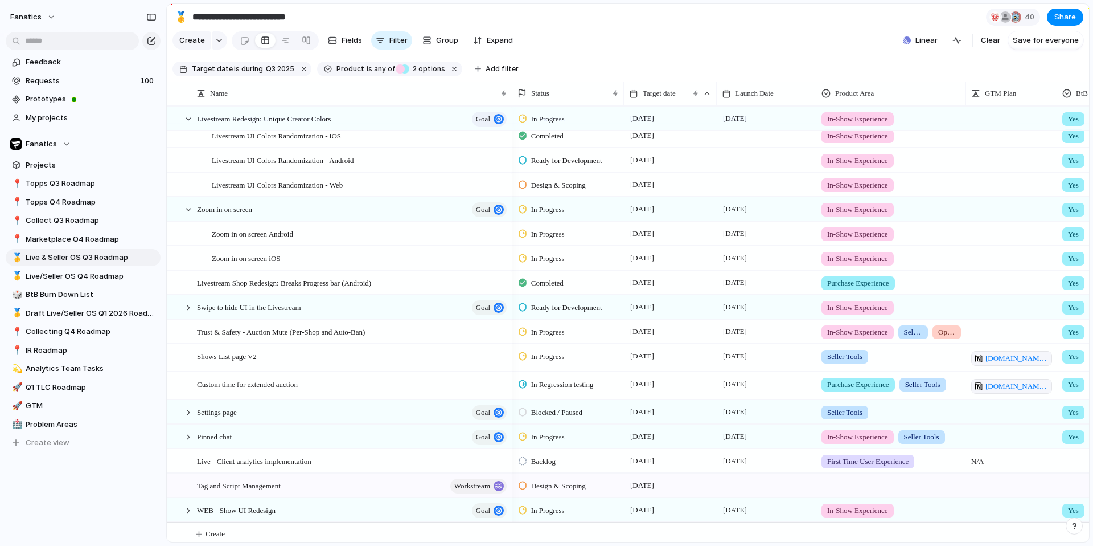
scroll to position [396, 0]
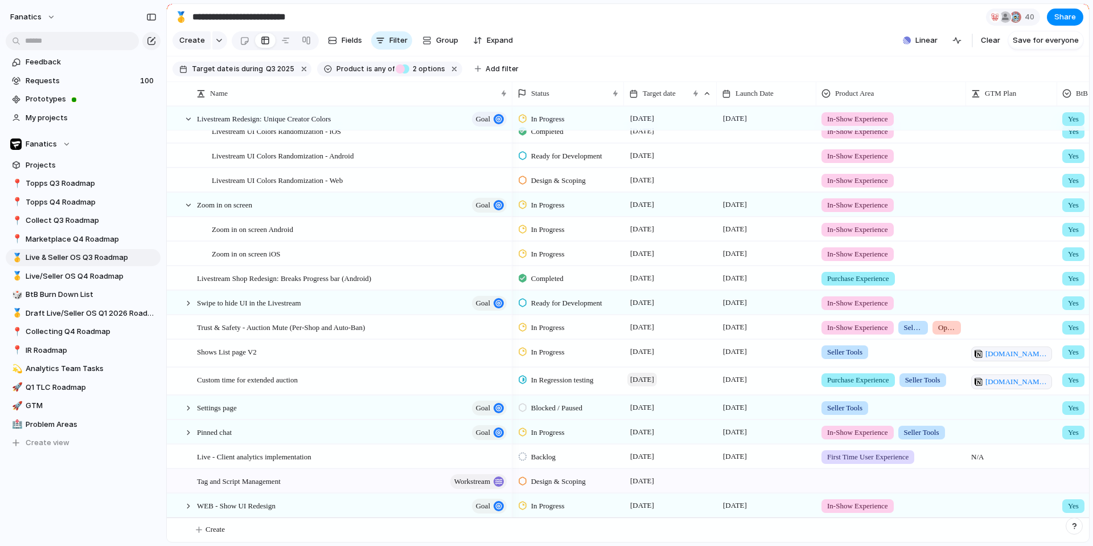
click at [652, 377] on span "[DATE]" at bounding box center [643, 379] width 30 height 14
click at [746, 382] on span "[DATE]" at bounding box center [735, 379] width 30 height 14
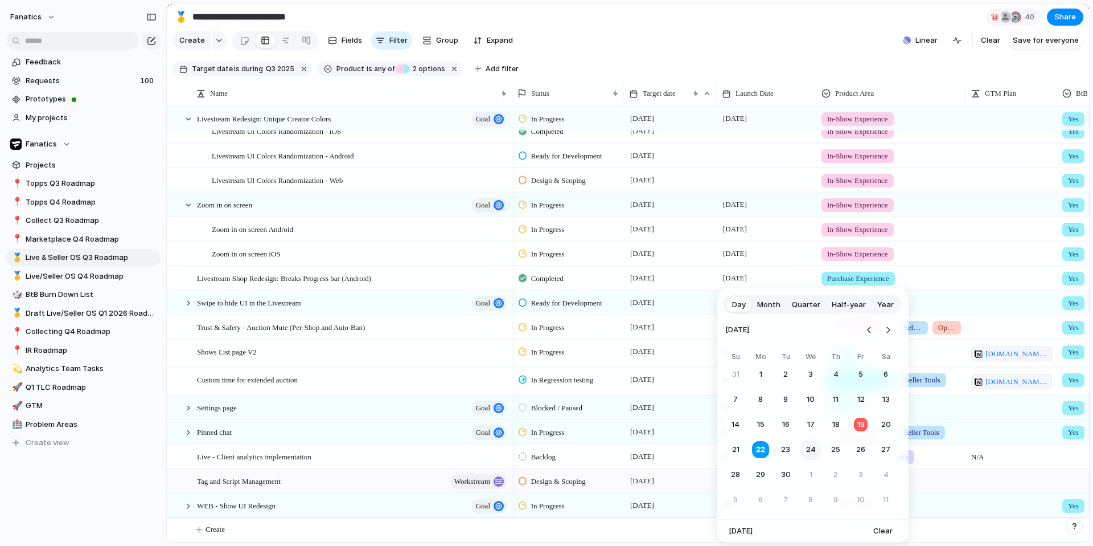
click at [814, 449] on button "24" at bounding box center [811, 449] width 21 height 21
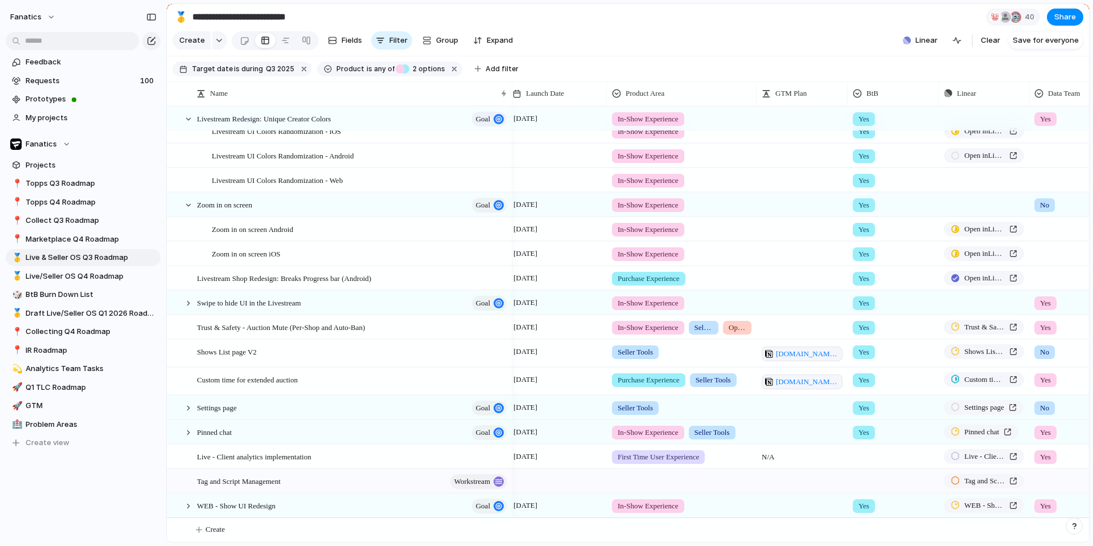
scroll to position [0, 273]
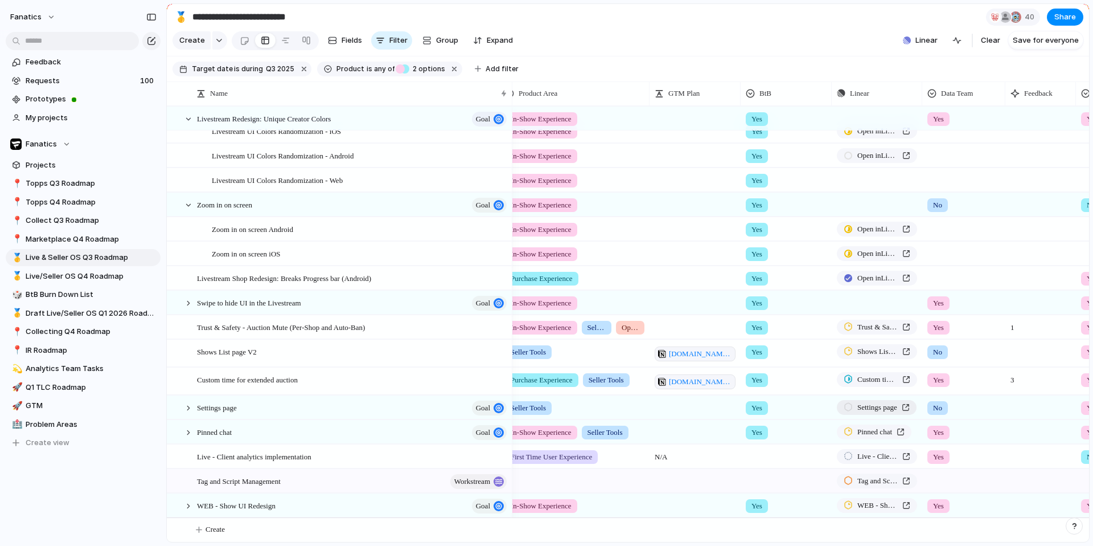
click at [861, 404] on span "Settings page" at bounding box center [878, 407] width 40 height 11
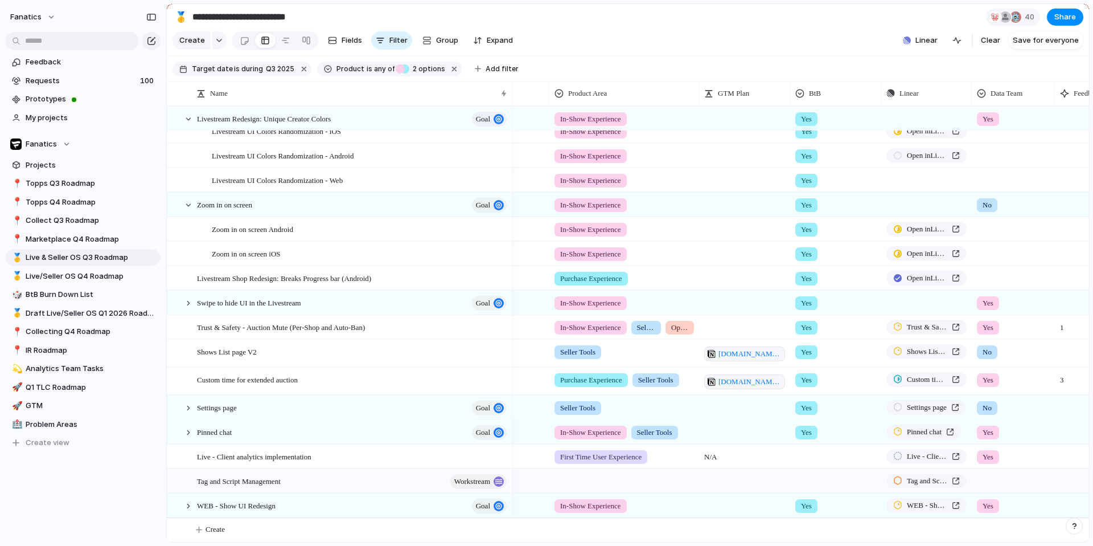
scroll to position [0, 133]
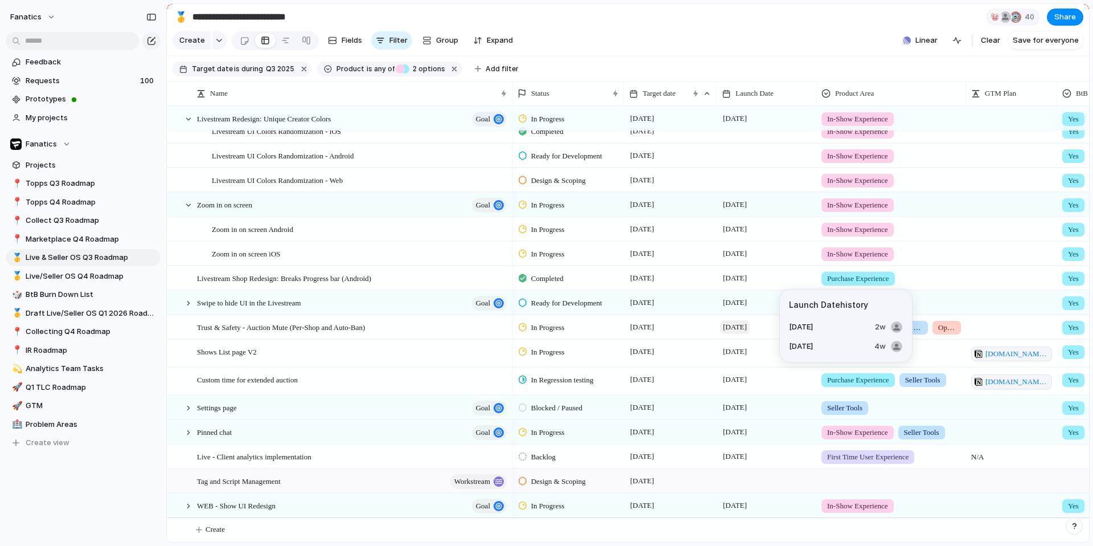
click at [746, 323] on span "[DATE]" at bounding box center [735, 327] width 30 height 14
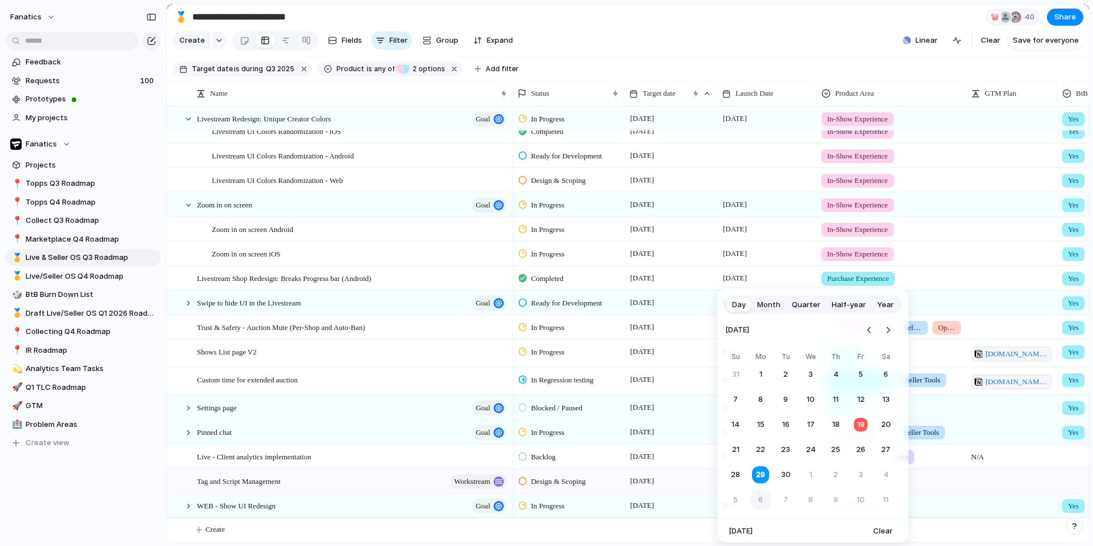
click at [767, 468] on button "6" at bounding box center [761, 499] width 21 height 21
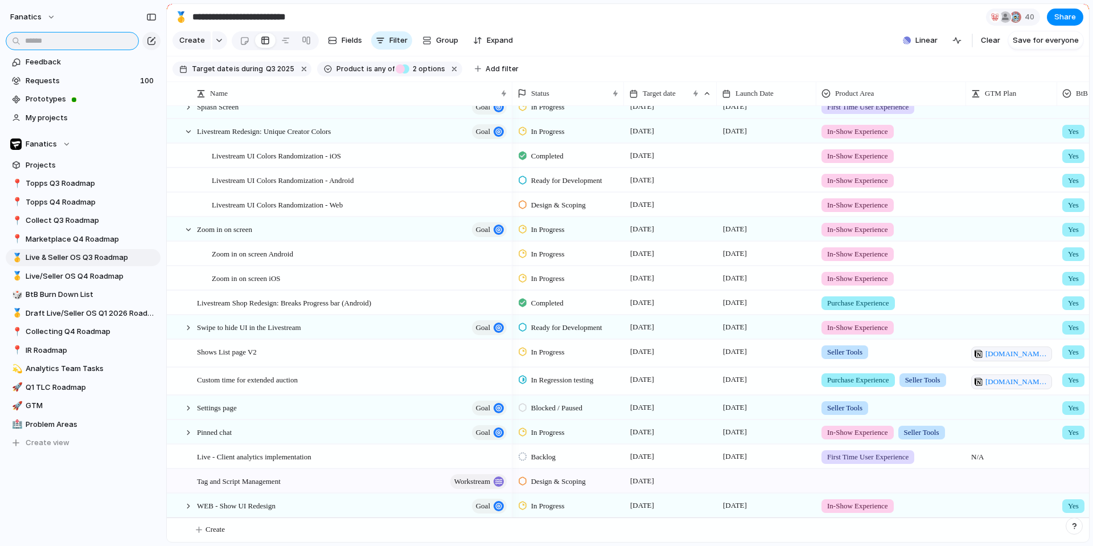
click at [100, 37] on input "text" at bounding box center [72, 41] width 133 height 18
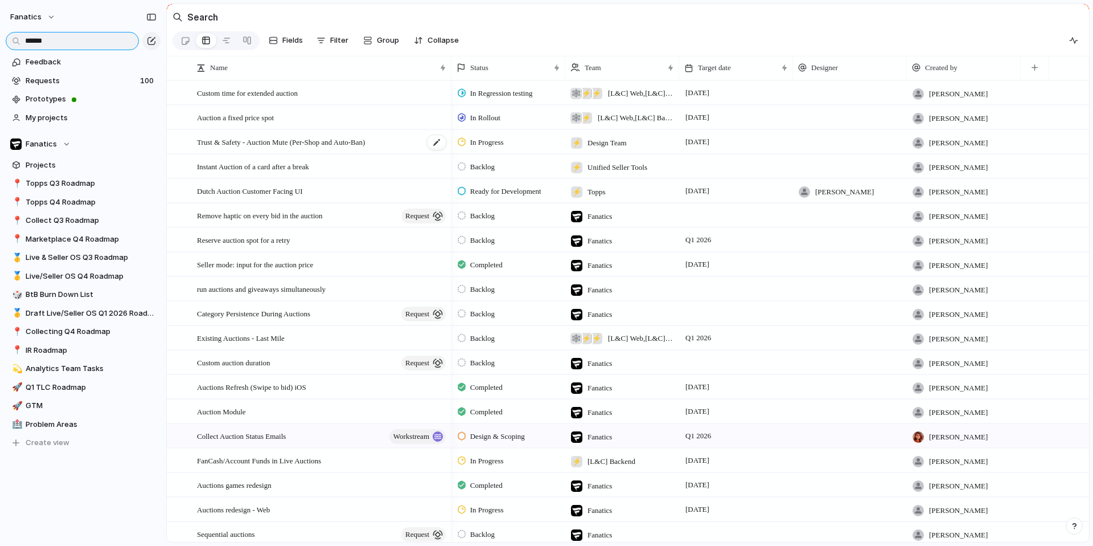
type input "******"
click at [358, 147] on span "Trust & Safety - Auction Mute (Per-Shop and Auto-Ban)" at bounding box center [281, 141] width 168 height 13
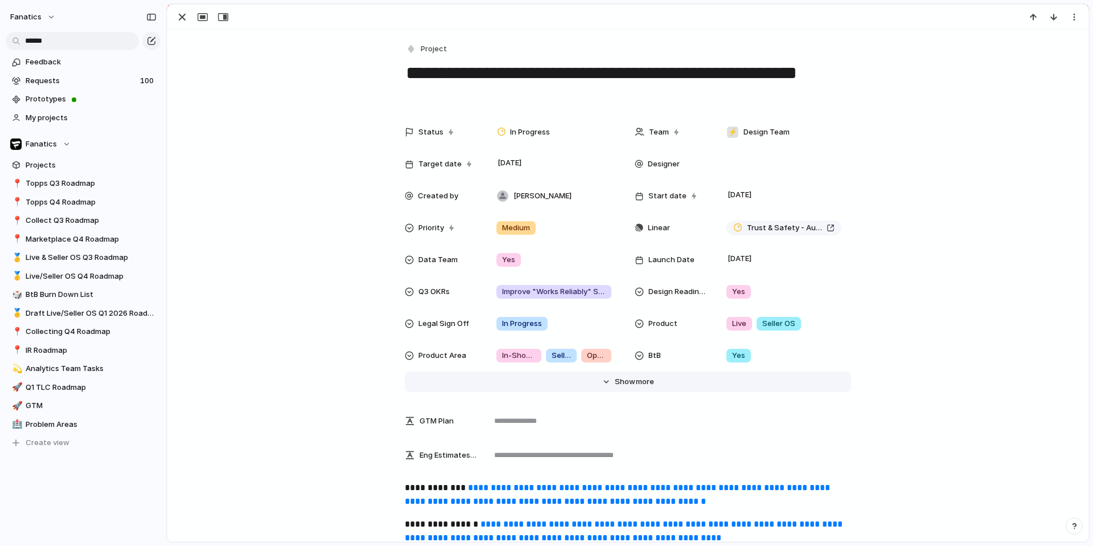
click at [641, 383] on span "more" at bounding box center [645, 381] width 18 height 11
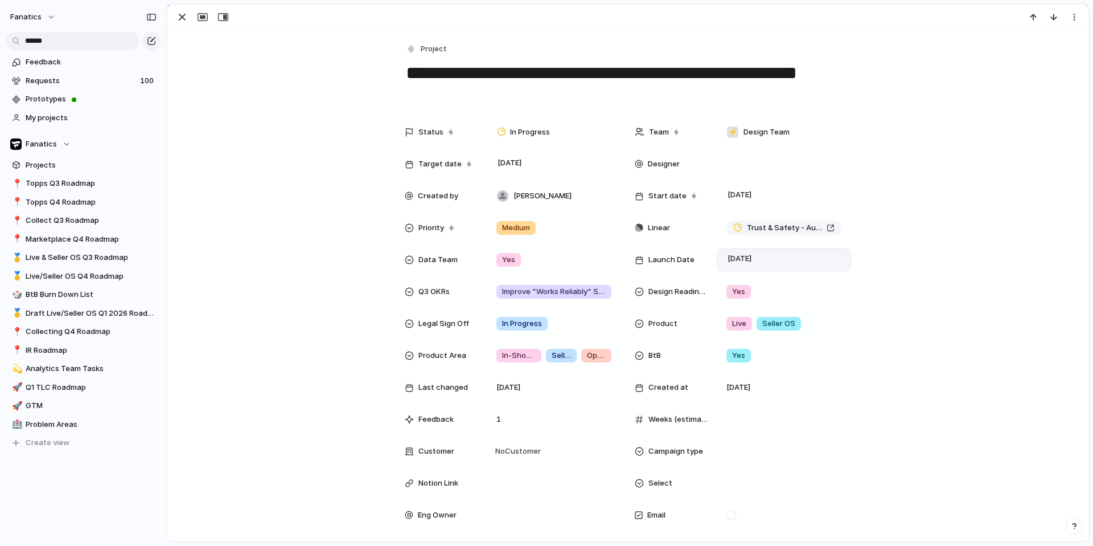
click at [779, 251] on div "[DATE]" at bounding box center [784, 259] width 134 height 23
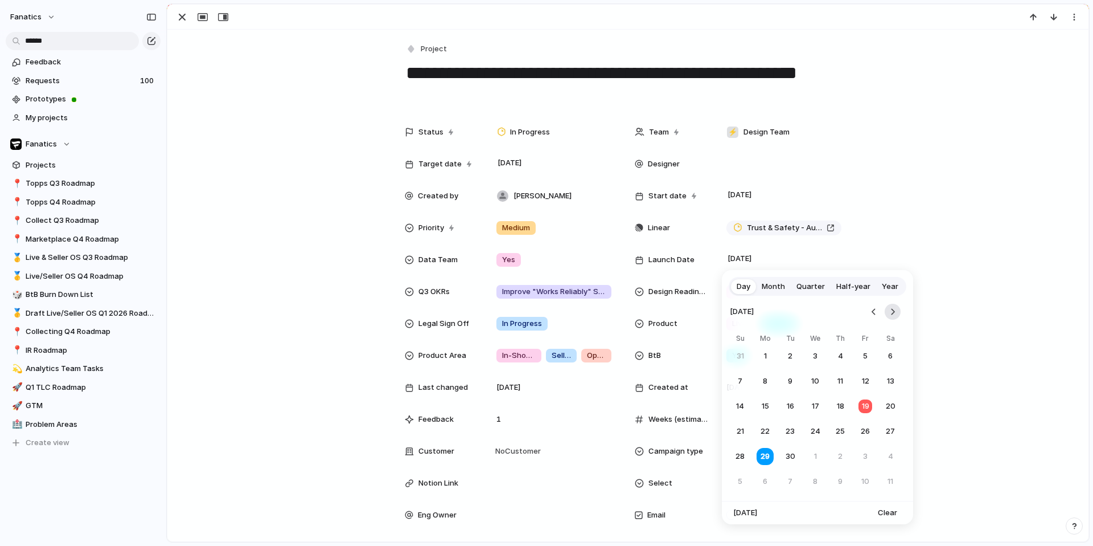
click at [861, 314] on button "Go to the Next Month" at bounding box center [893, 312] width 16 height 16
click at [768, 403] on button "13" at bounding box center [765, 406] width 21 height 21
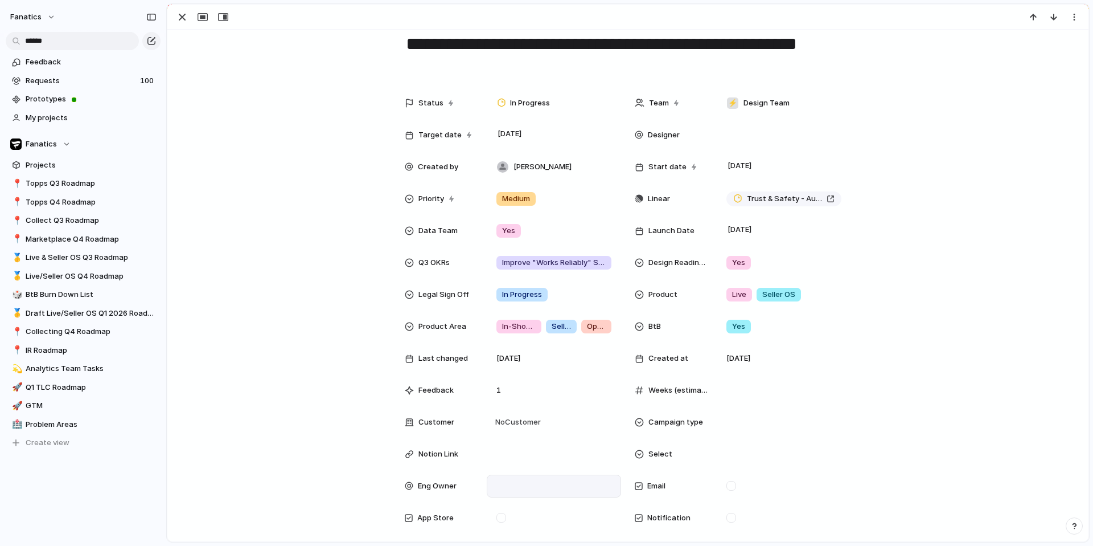
scroll to position [31, 0]
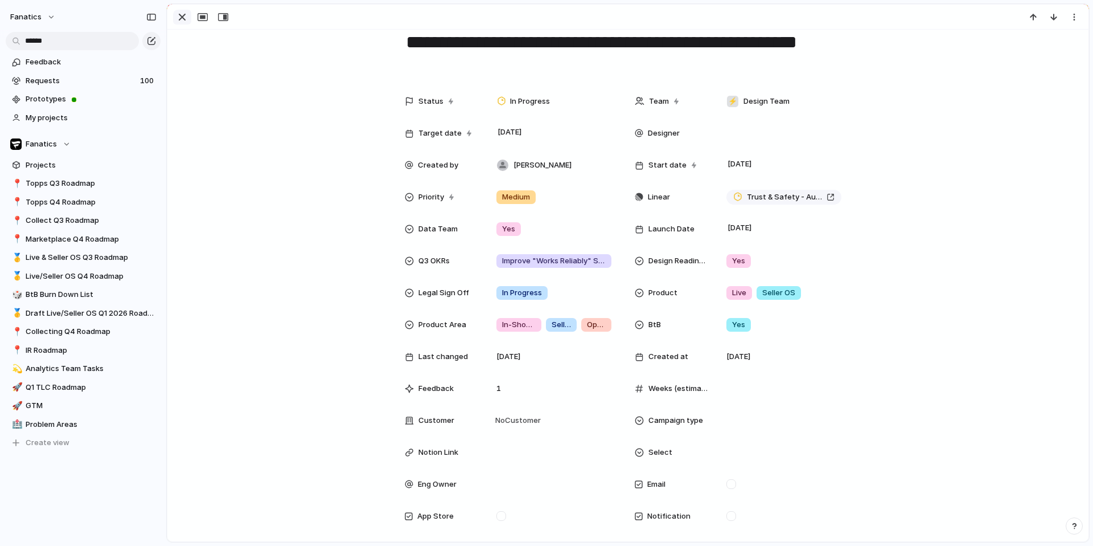
click at [184, 18] on div "button" at bounding box center [182, 17] width 14 height 14
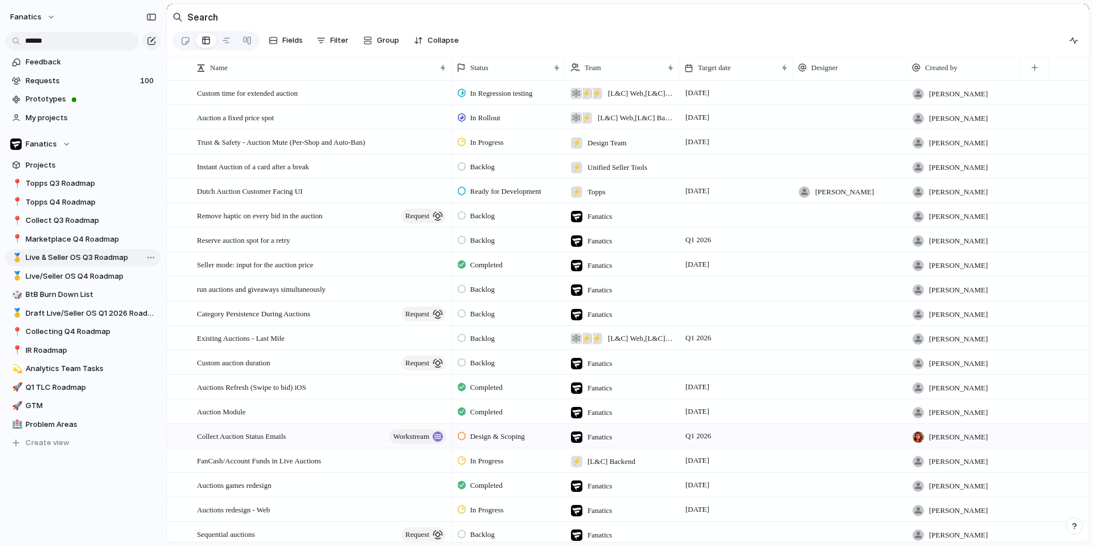
click at [90, 252] on span "Live & Seller OS Q3 Roadmap" at bounding box center [91, 257] width 131 height 11
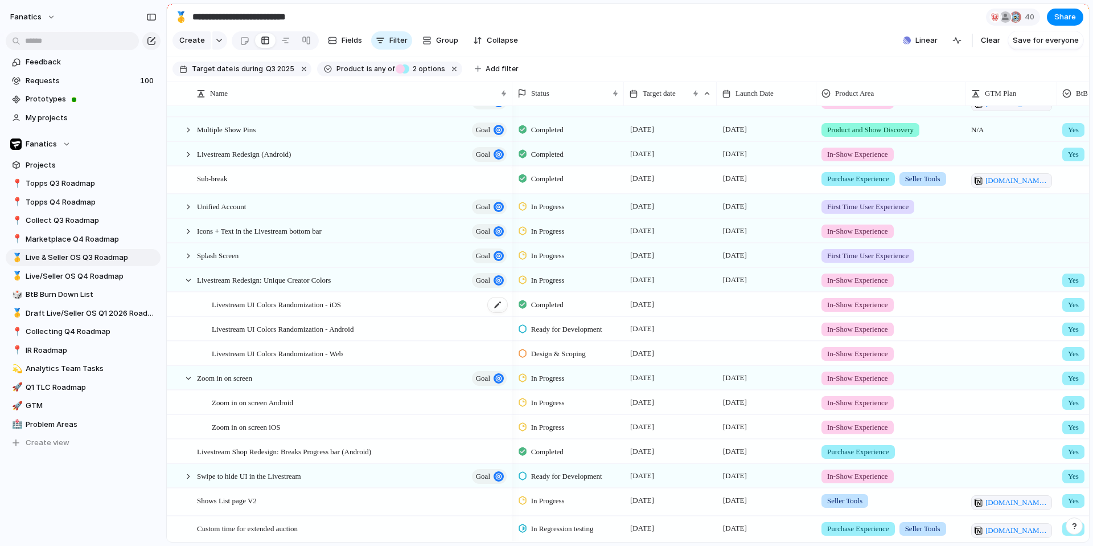
scroll to position [228, 0]
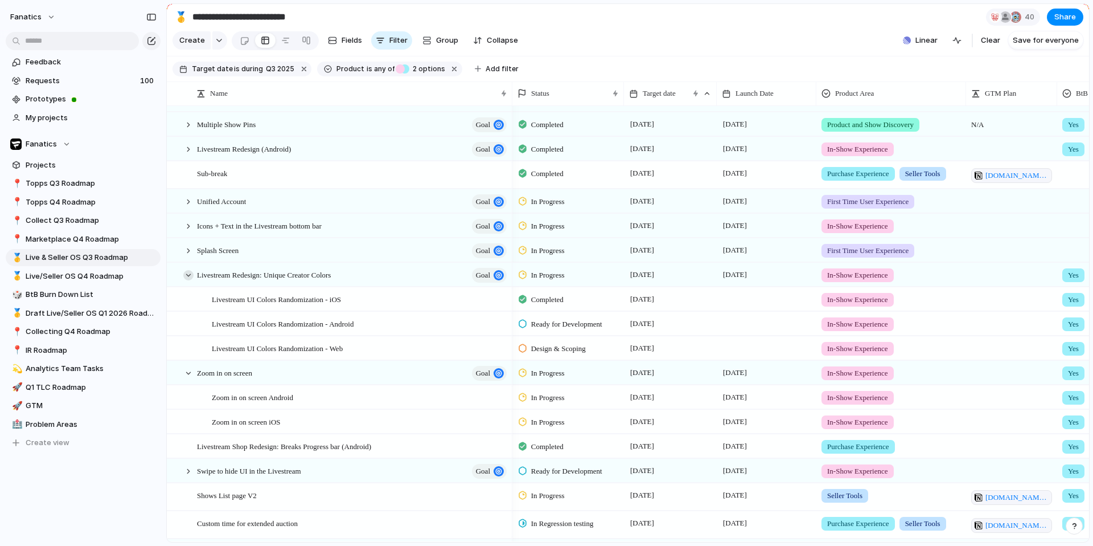
click at [190, 277] on div at bounding box center [188, 275] width 10 height 10
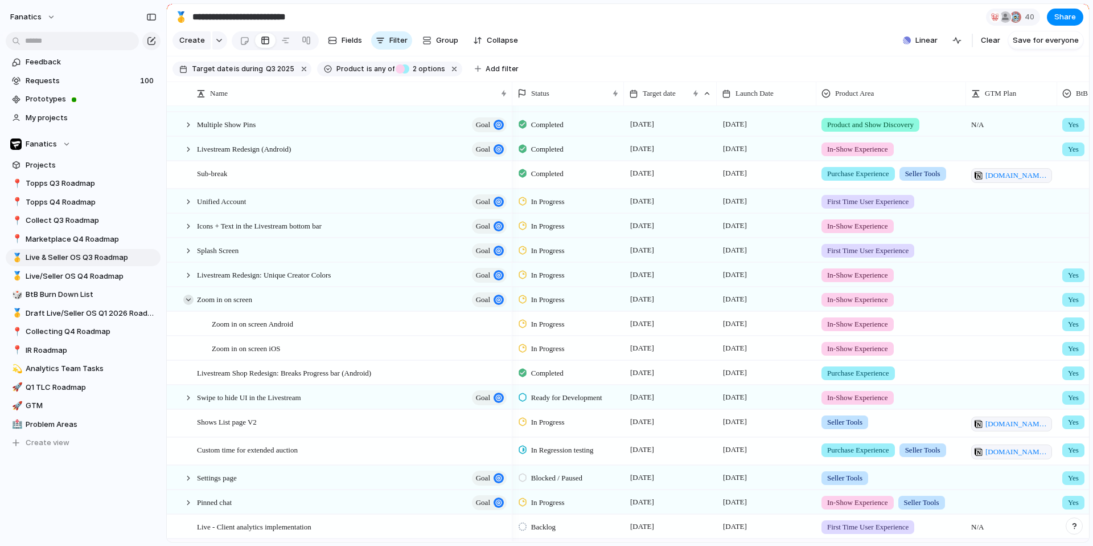
click at [190, 302] on div at bounding box center [188, 299] width 10 height 10
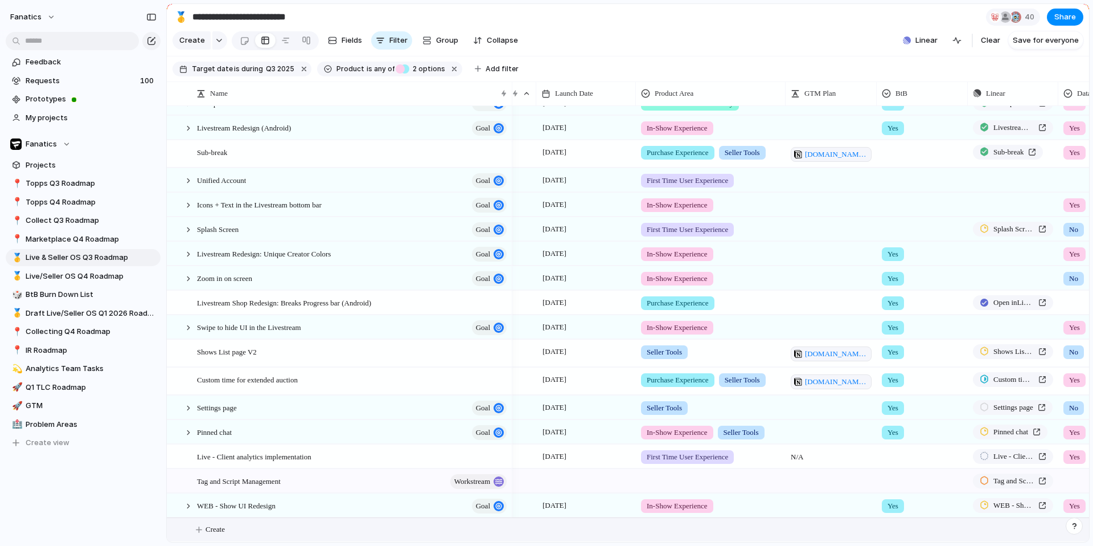
scroll to position [0, 201]
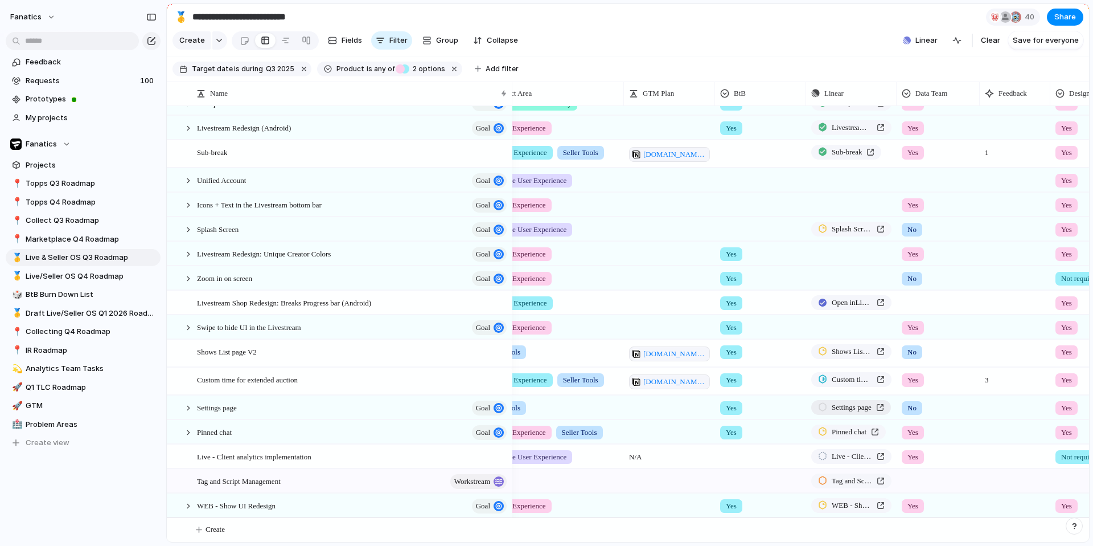
click at [824, 407] on div at bounding box center [822, 407] width 9 height 10
click at [861, 178] on div at bounding box center [939, 178] width 82 height 19
click at [861, 28] on div "Yes No" at bounding box center [546, 273] width 1093 height 546
click at [488, 468] on span "workstream" at bounding box center [472, 481] width 36 height 16
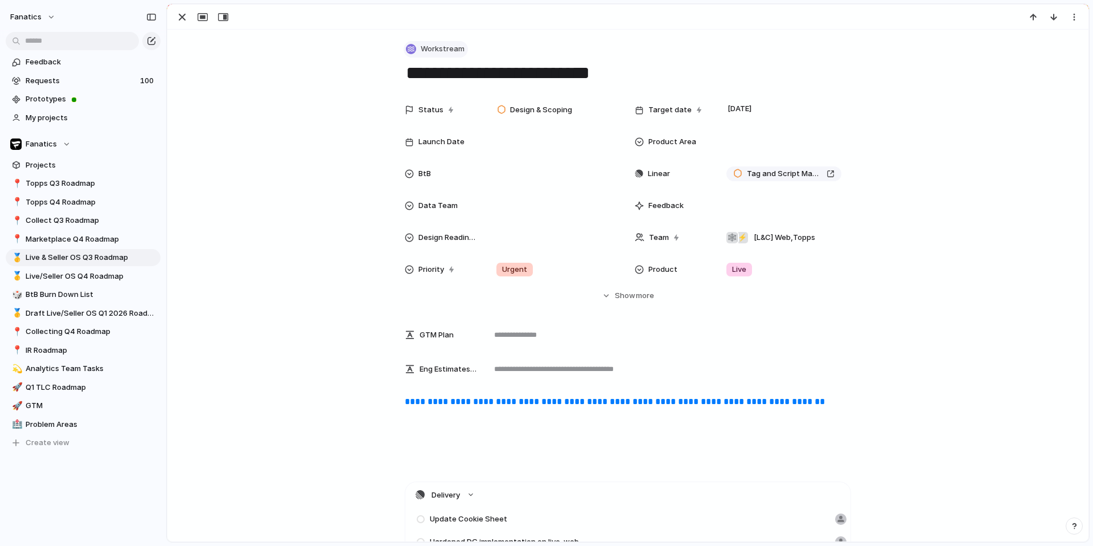
click at [446, 45] on span "Workstream" at bounding box center [443, 48] width 44 height 11
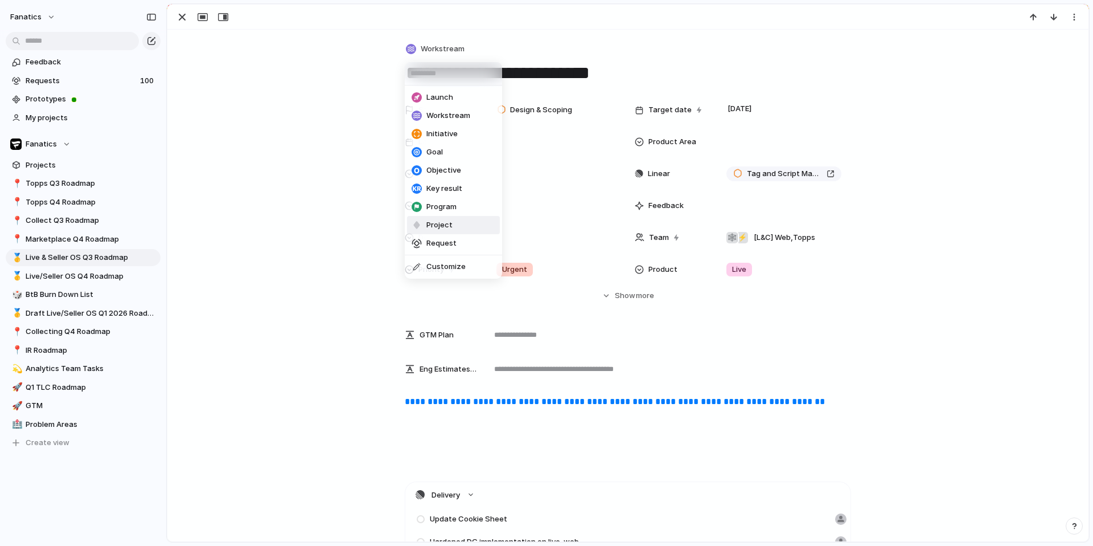
click at [448, 223] on span "Project" at bounding box center [440, 224] width 26 height 11
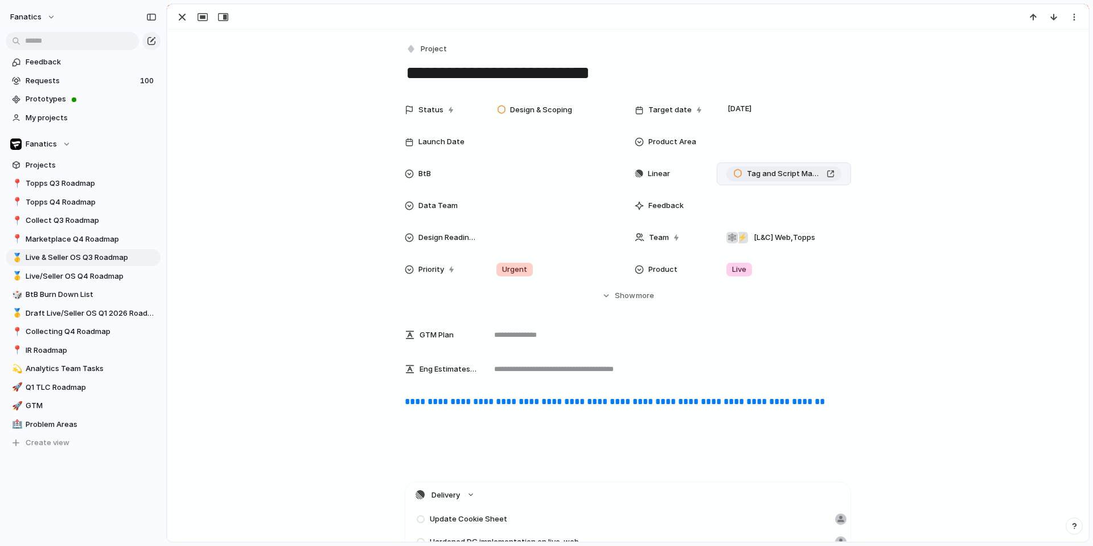
click at [753, 175] on span "Tag and Script Management" at bounding box center [784, 173] width 75 height 11
